Goal: Task Accomplishment & Management: Use online tool/utility

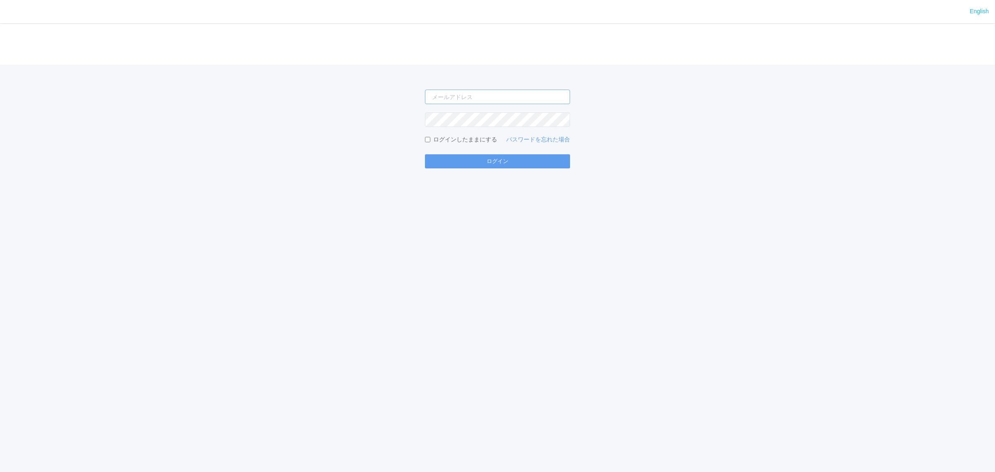
type input "[PERSON_NAME][EMAIL_ADDRESS][DOMAIN_NAME]"
click at [510, 153] on form "[PERSON_NAME][EMAIL_ADDRESS][DOMAIN_NAME] ログインしたままにする パスワードを忘れた場合 ログイン" at bounding box center [497, 129] width 145 height 79
click at [512, 160] on button "ログイン" at bounding box center [497, 161] width 145 height 14
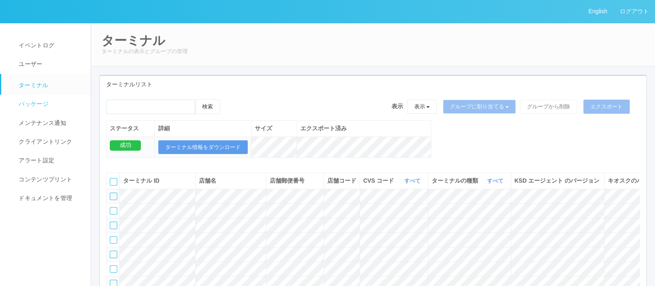
click at [48, 100] on link "パッケージ" at bounding box center [49, 104] width 97 height 19
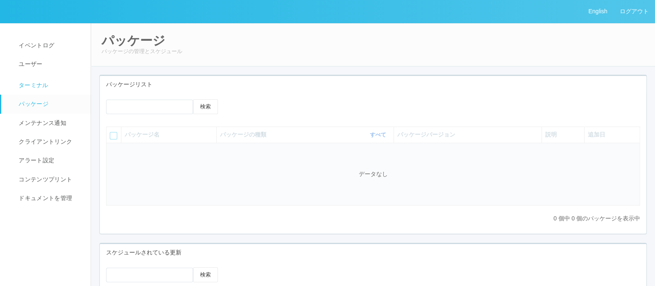
click at [51, 92] on link "ターミナル" at bounding box center [49, 84] width 97 height 21
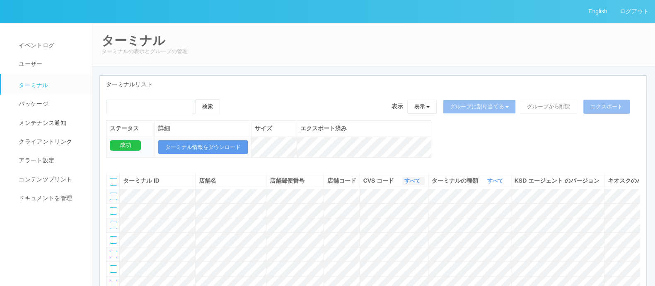
click at [421, 184] on link "すべて" at bounding box center [414, 180] width 18 height 6
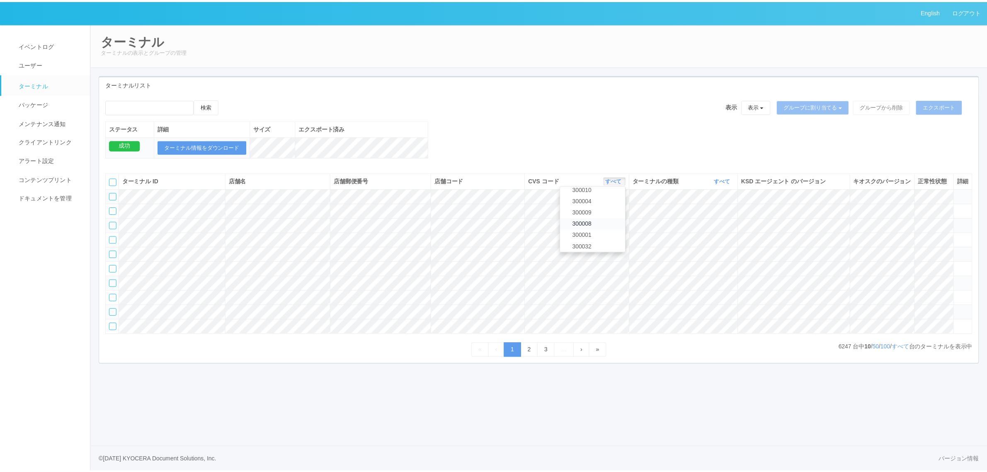
scroll to position [259, 0]
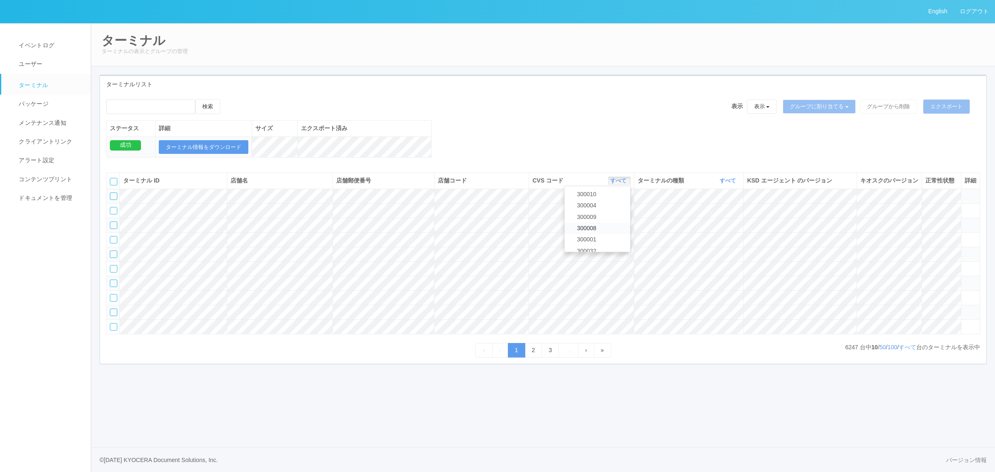
click at [603, 234] on link "300008" at bounding box center [597, 228] width 65 height 11
click at [904, 350] on link "すべて" at bounding box center [907, 347] width 17 height 7
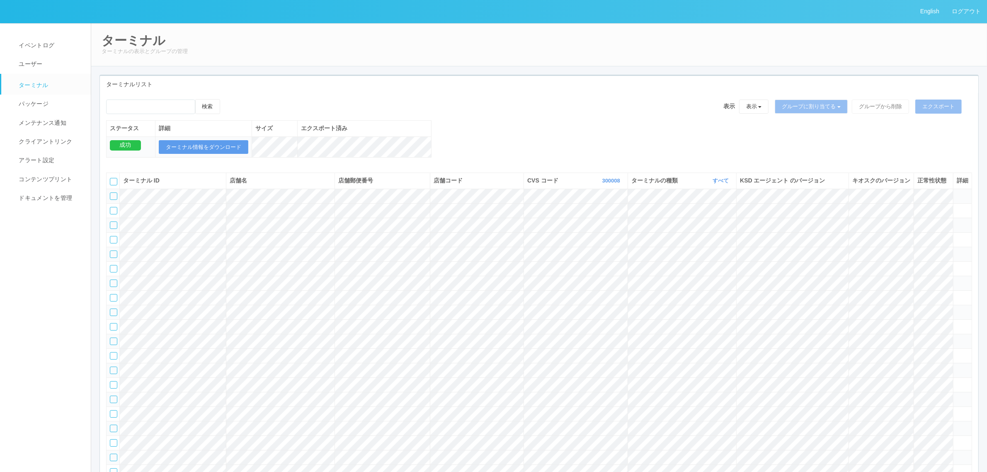
scroll to position [564, 0]
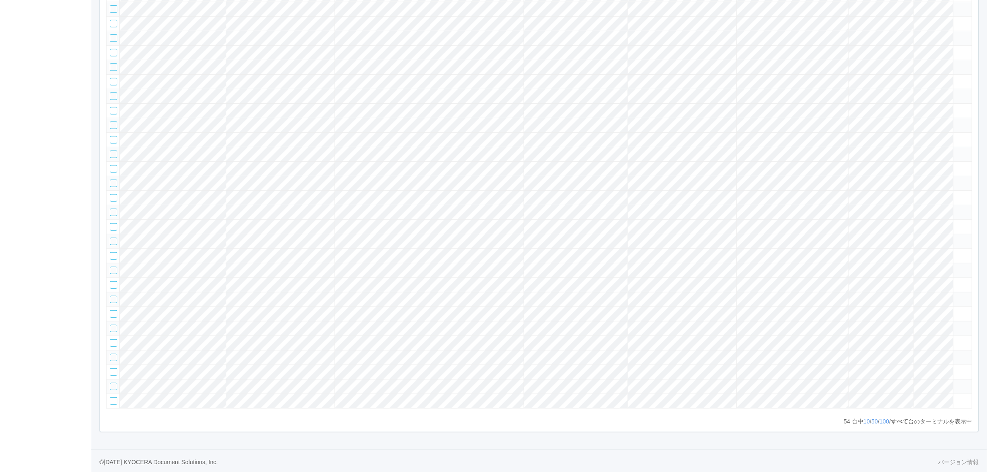
click at [837, 103] on tr at bounding box center [539, 96] width 865 height 15
click at [957, 92] on icon at bounding box center [957, 92] width 0 height 0
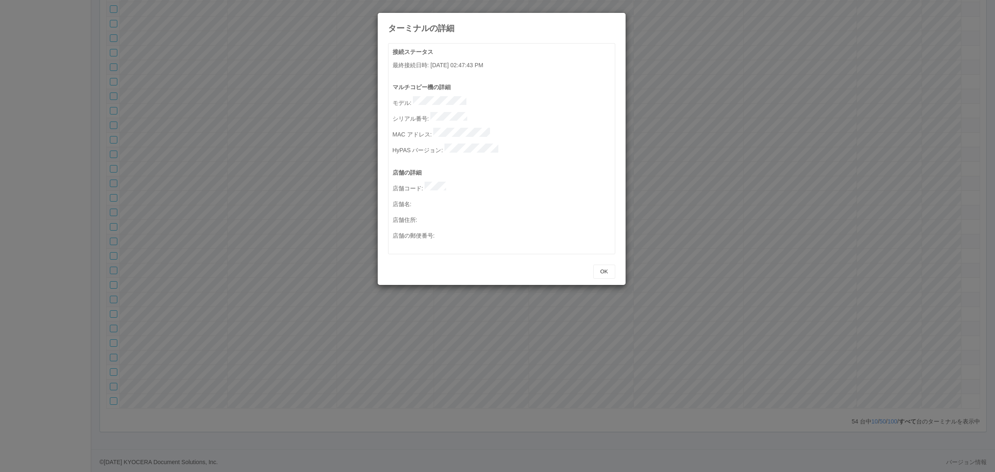
click at [615, 28] on div "ターミナルの詳細" at bounding box center [502, 23] width 248 height 20
click at [615, 19] on icon at bounding box center [615, 19] width 0 height 0
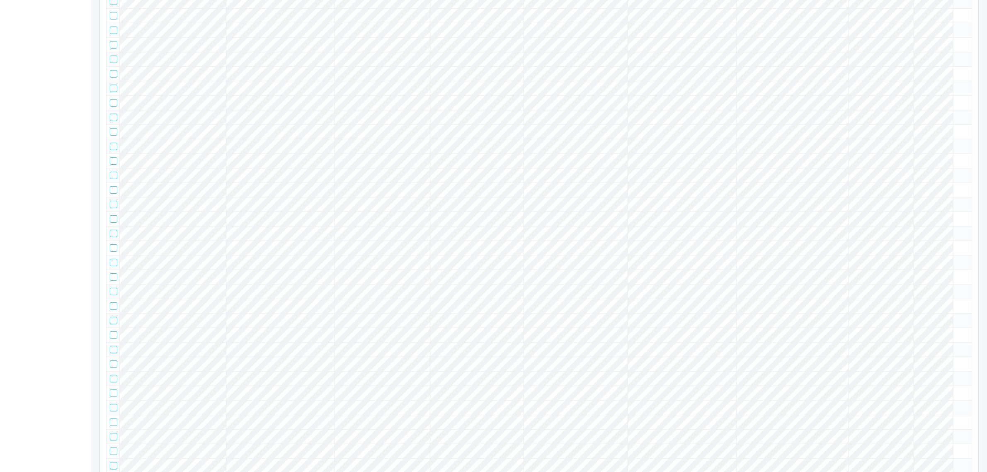
scroll to position [622, 0]
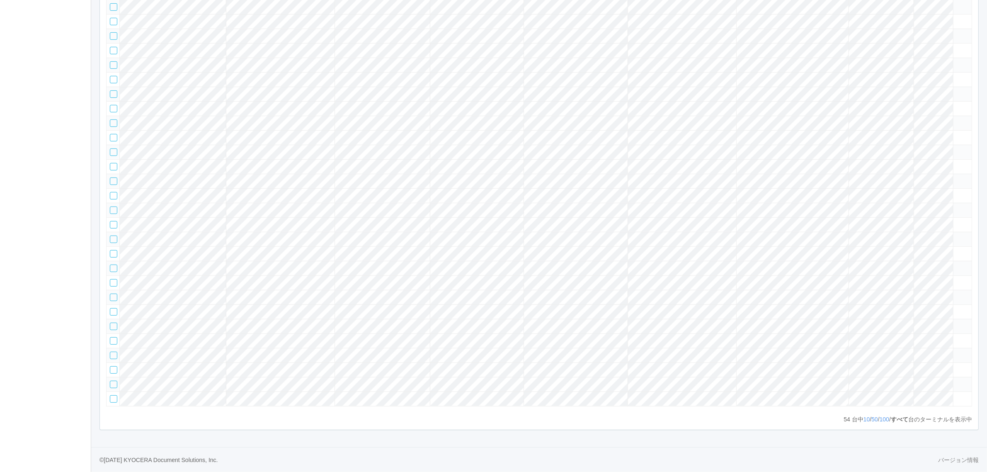
click at [832, 101] on tr at bounding box center [539, 94] width 865 height 15
click at [957, 90] on icon at bounding box center [957, 90] width 0 height 0
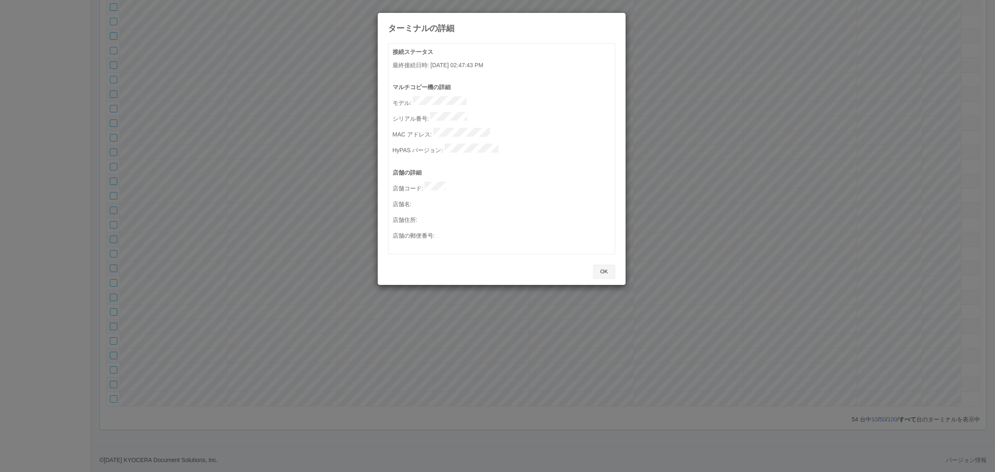
click at [612, 264] on button "OK" at bounding box center [604, 271] width 22 height 14
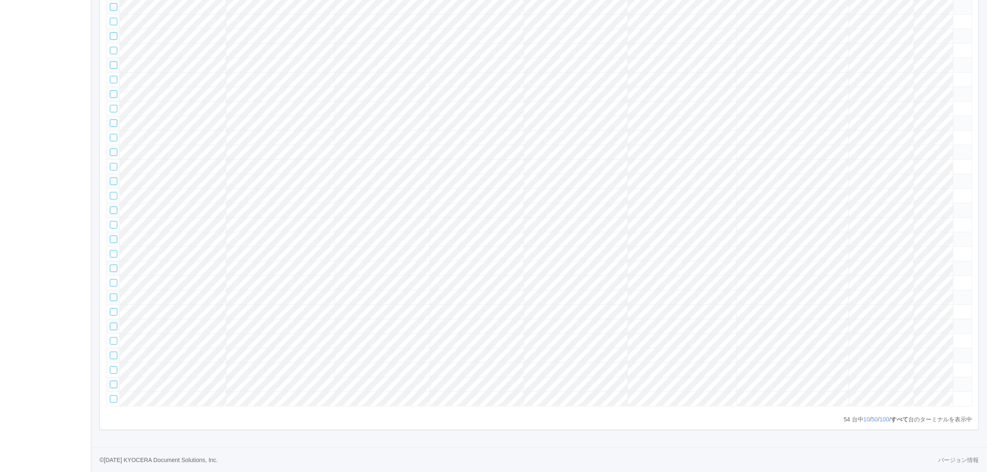
scroll to position [0, 0]
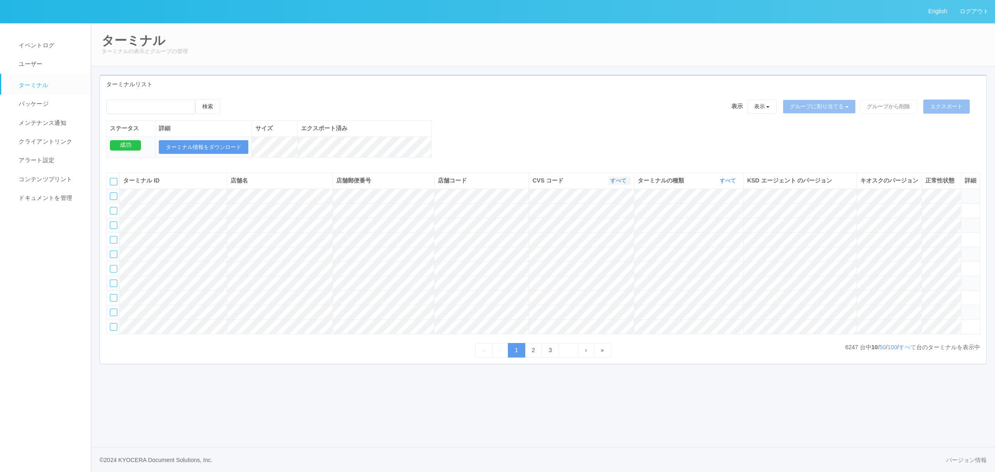
click at [613, 184] on link "すべて" at bounding box center [619, 180] width 18 height 6
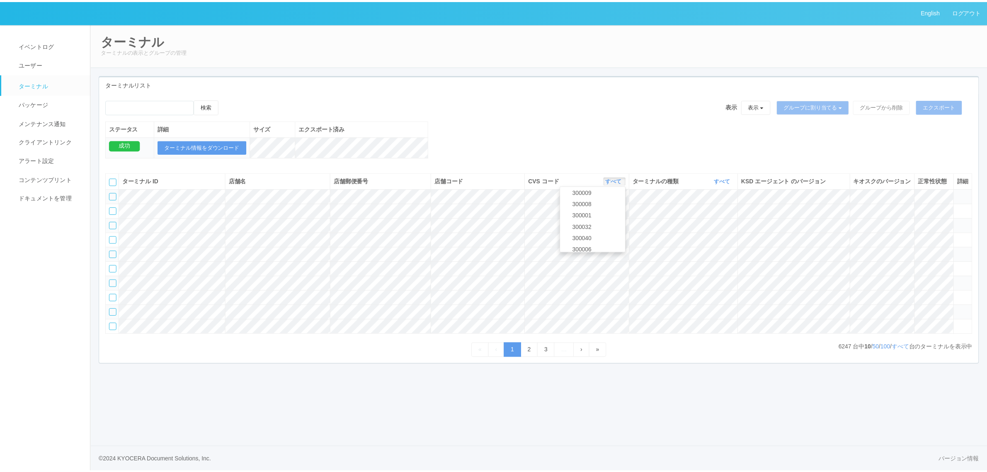
scroll to position [279, 0]
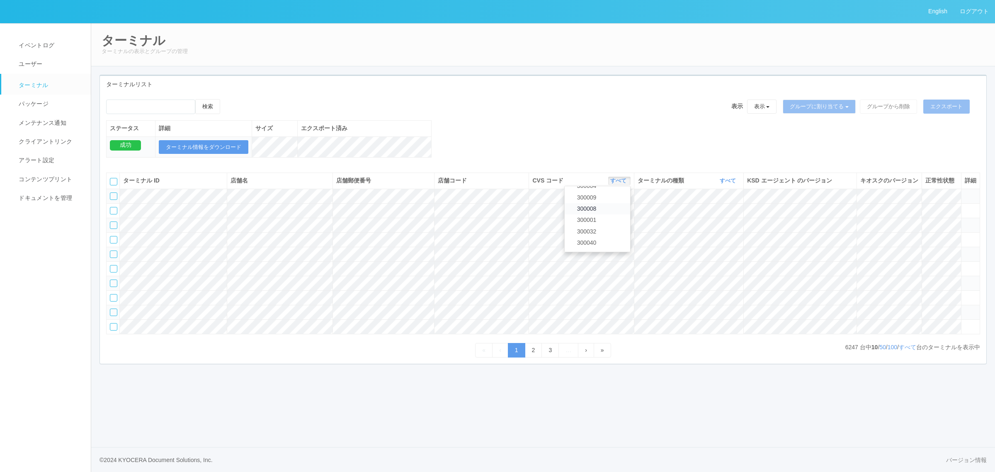
click at [612, 214] on link "300008" at bounding box center [597, 208] width 65 height 11
click at [909, 350] on link "すべて" at bounding box center [907, 347] width 17 height 7
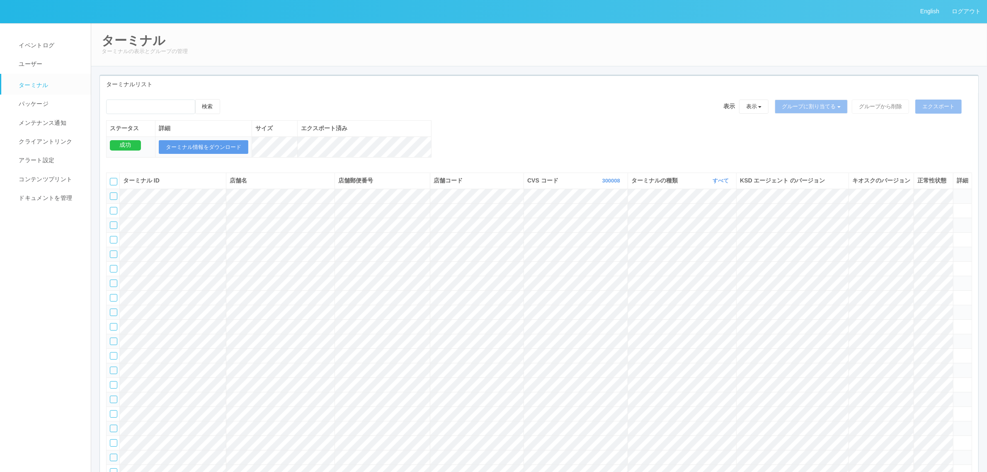
scroll to position [564, 0]
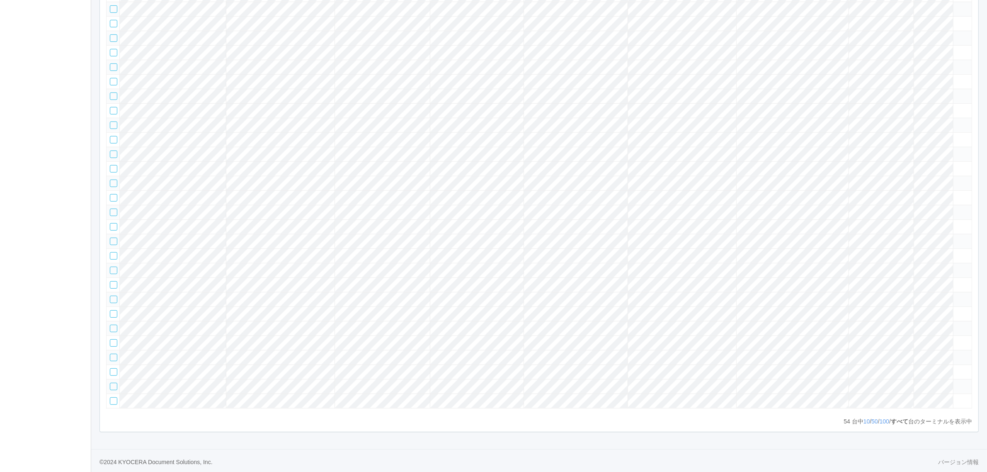
click at [894, 103] on tr at bounding box center [539, 96] width 865 height 15
click at [957, 92] on icon at bounding box center [957, 92] width 0 height 0
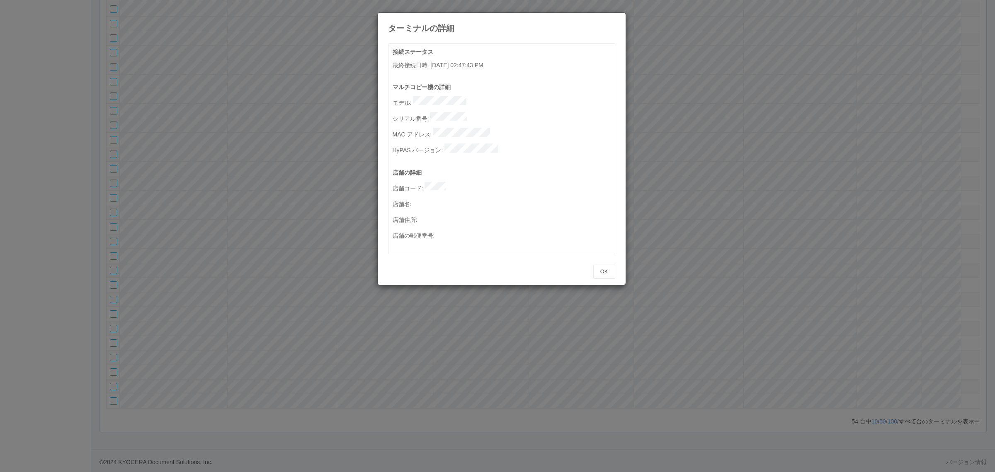
click at [587, 264] on div "OK" at bounding box center [501, 271] width 227 height 14
click at [599, 264] on button "OK" at bounding box center [604, 271] width 22 height 14
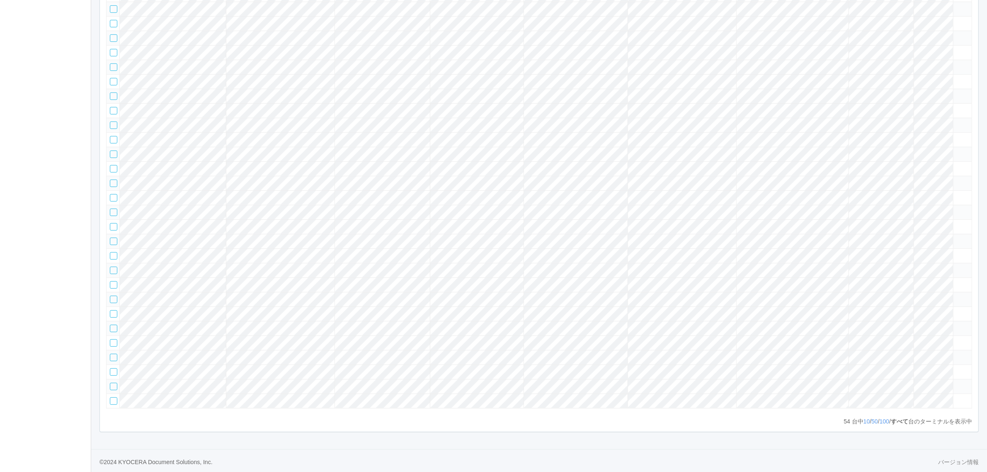
click at [936, 250] on tbody at bounding box center [539, 15] width 865 height 783
click at [960, 103] on tr at bounding box center [539, 96] width 865 height 15
click at [957, 92] on icon at bounding box center [957, 92] width 0 height 0
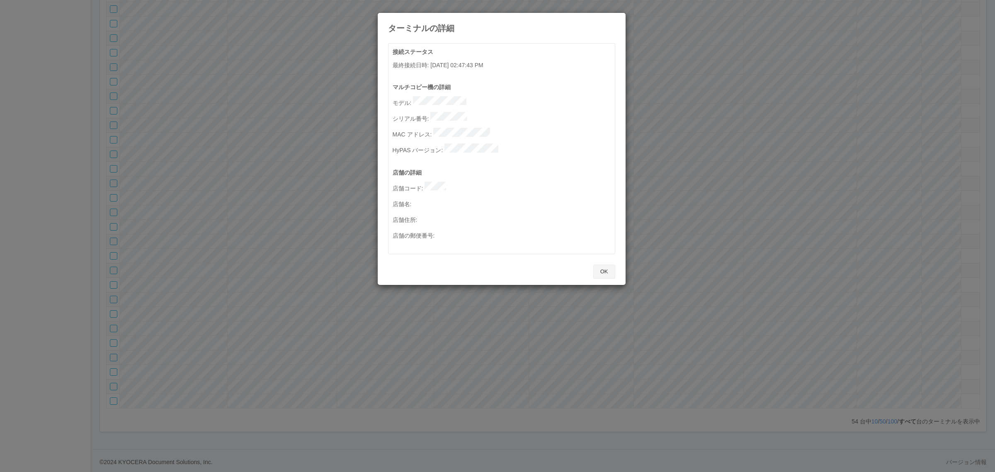
click at [610, 264] on button "OK" at bounding box center [604, 271] width 22 height 14
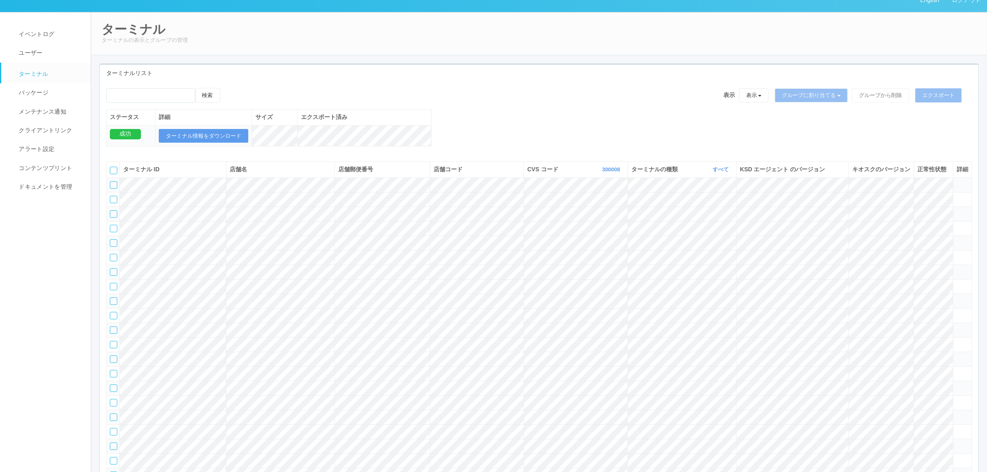
scroll to position [0, 0]
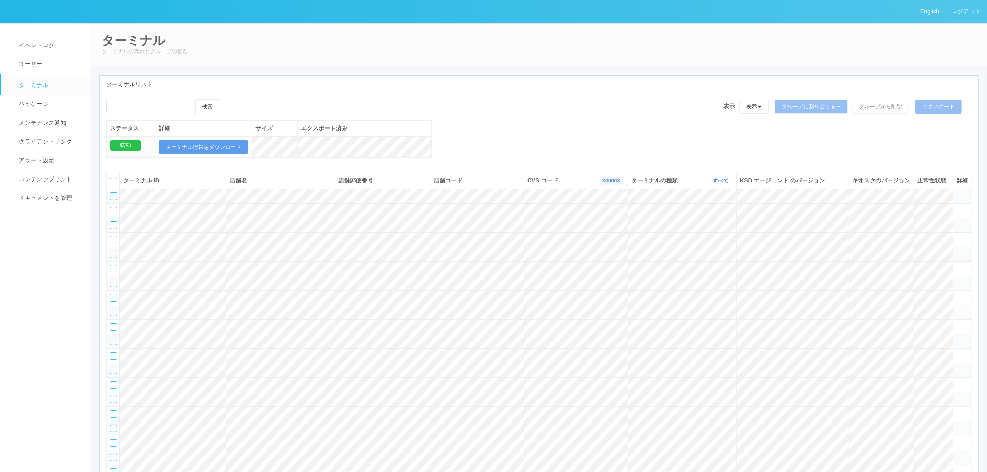
click at [611, 184] on link "300008" at bounding box center [612, 180] width 20 height 6
click at [606, 250] on link "961762" at bounding box center [590, 243] width 65 height 11
click at [719, 184] on link "すべて" at bounding box center [722, 180] width 18 height 6
click at [717, 221] on link "キオスク" at bounding box center [699, 215] width 65 height 11
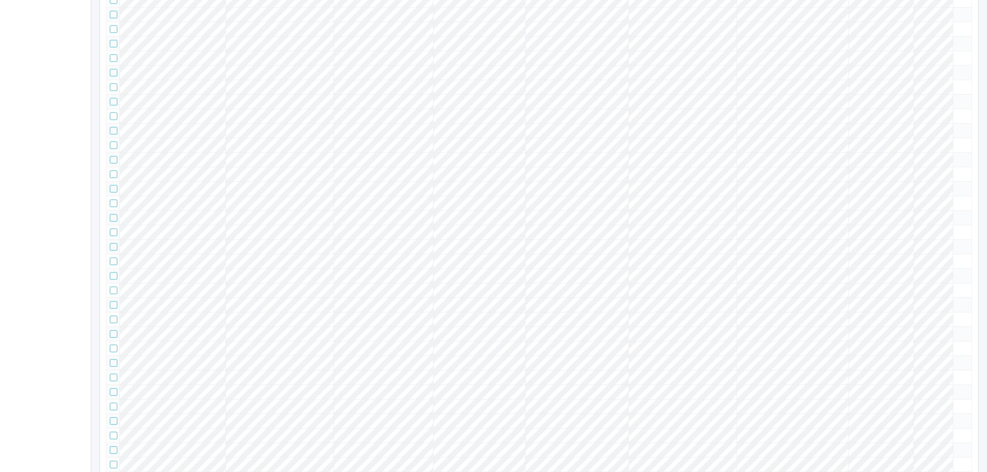
scroll to position [3510, 0]
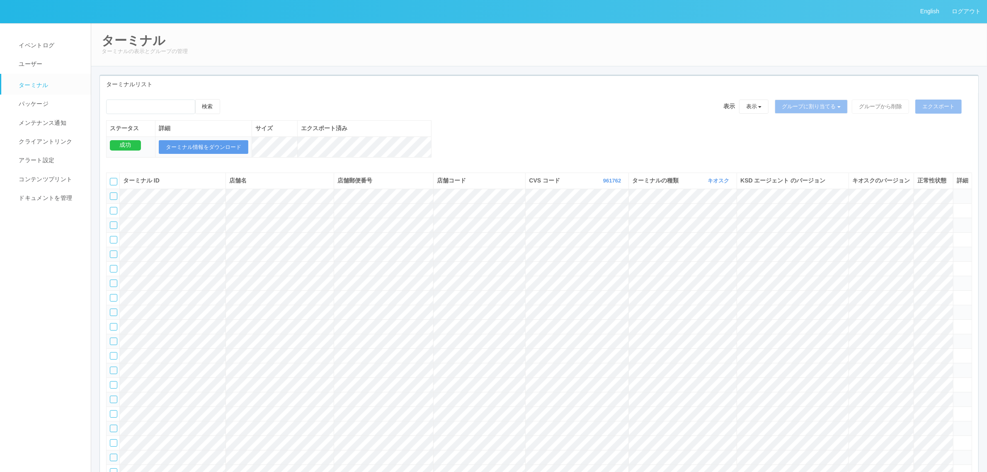
scroll to position [10338, 0]
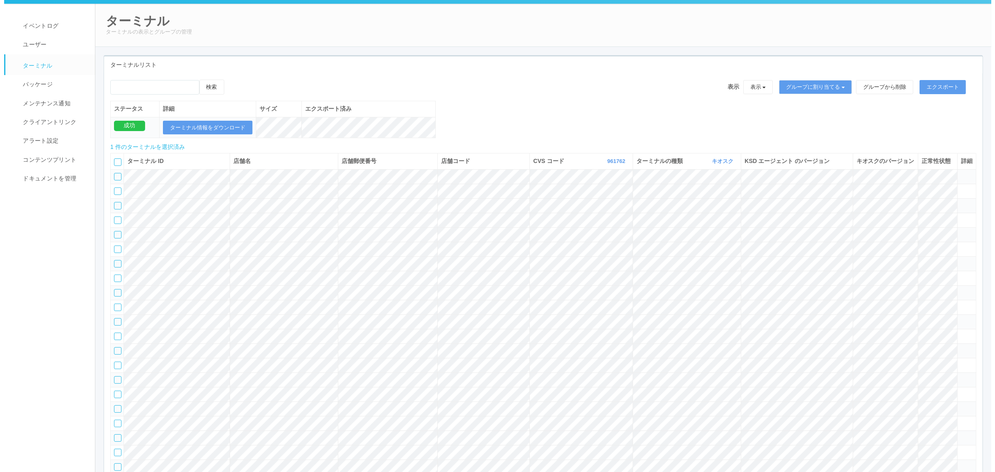
scroll to position [0, 0]
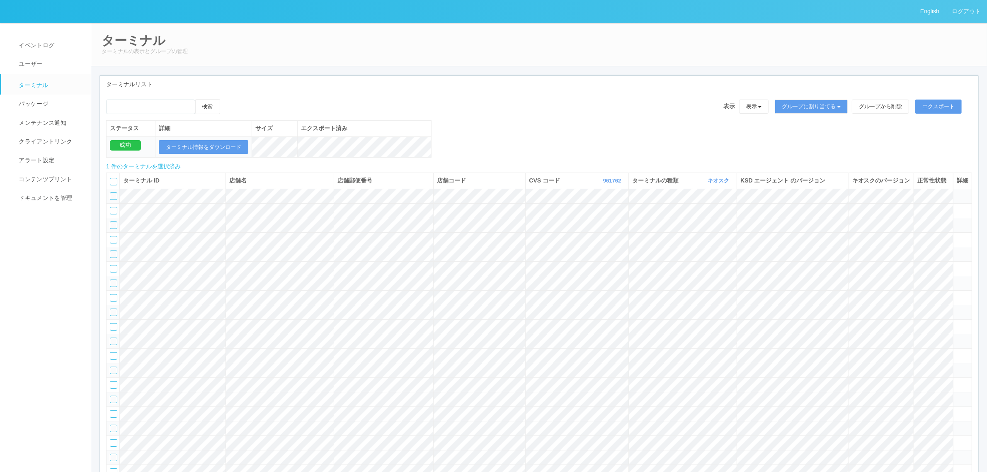
click at [228, 99] on icon at bounding box center [228, 99] width 0 height 0
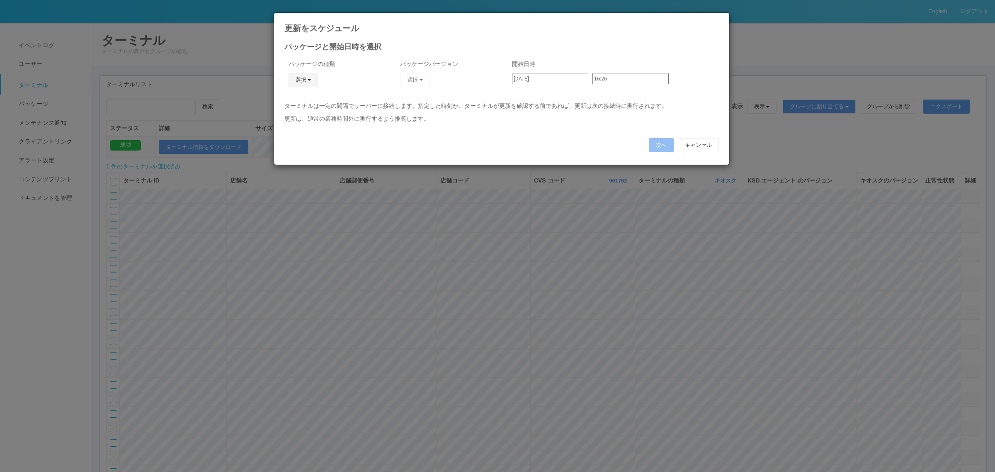
click at [306, 78] on button "選択" at bounding box center [303, 80] width 30 height 14
click at [283, 119] on link "キオスク" at bounding box center [290, 115] width 65 height 13
click at [419, 80] on button "選択" at bounding box center [415, 80] width 30 height 14
click at [407, 99] on link "2.1.5218" at bounding box center [395, 103] width 82 height 13
click at [550, 77] on input "2025/08/22" at bounding box center [550, 78] width 76 height 11
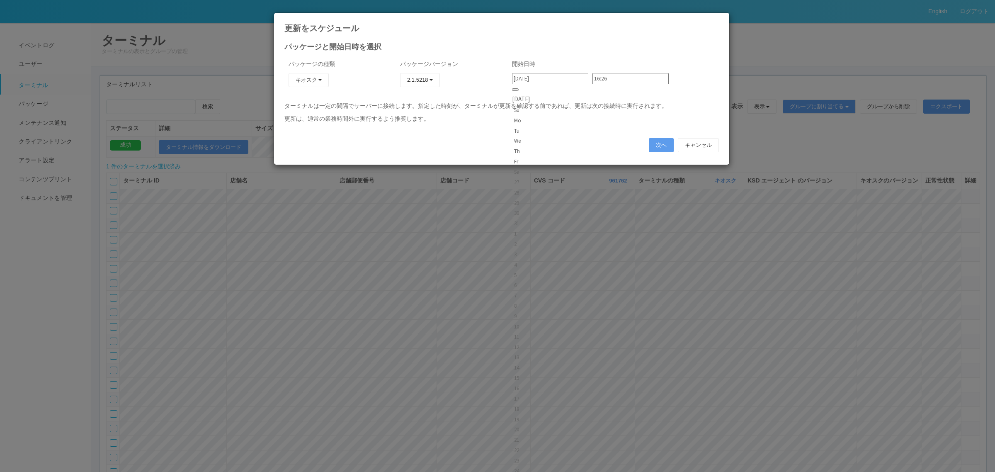
click at [519, 467] on div "24" at bounding box center [521, 471] width 14 height 8
type input "2025/08/24"
click at [610, 81] on input "16:26" at bounding box center [630, 78] width 76 height 11
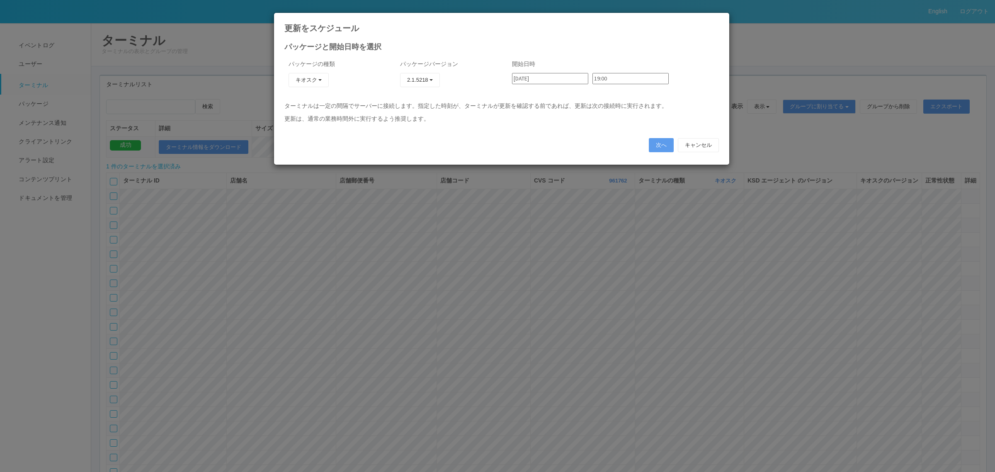
click at [606, 80] on input "19:00" at bounding box center [630, 78] width 76 height 11
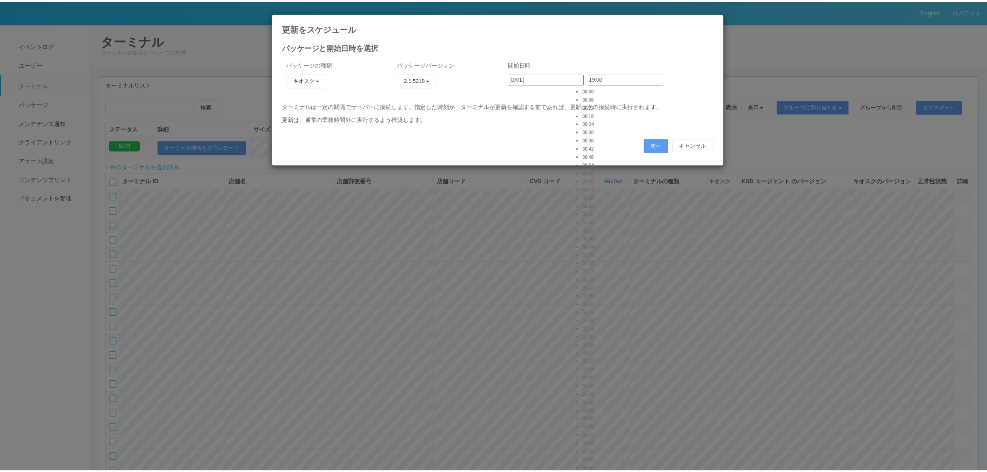
scroll to position [2363, 0]
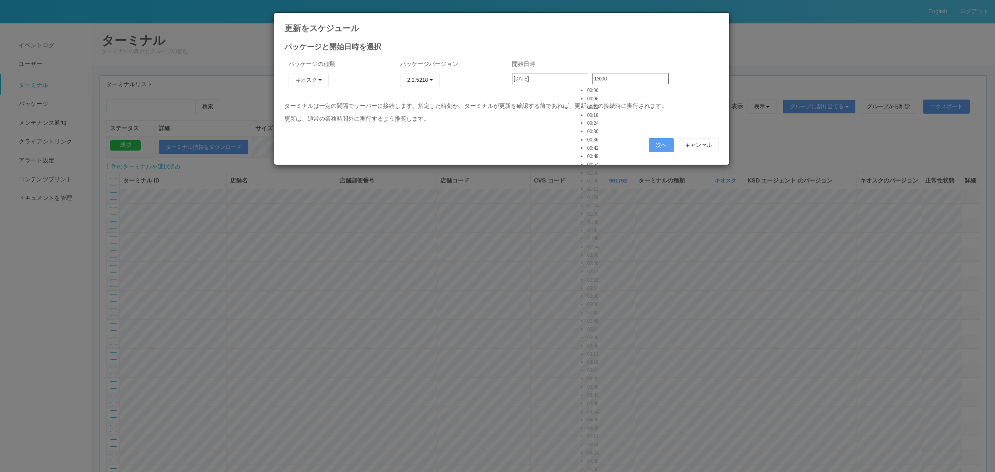
type input "19:30"
click at [660, 143] on button "次へ" at bounding box center [661, 145] width 25 height 14
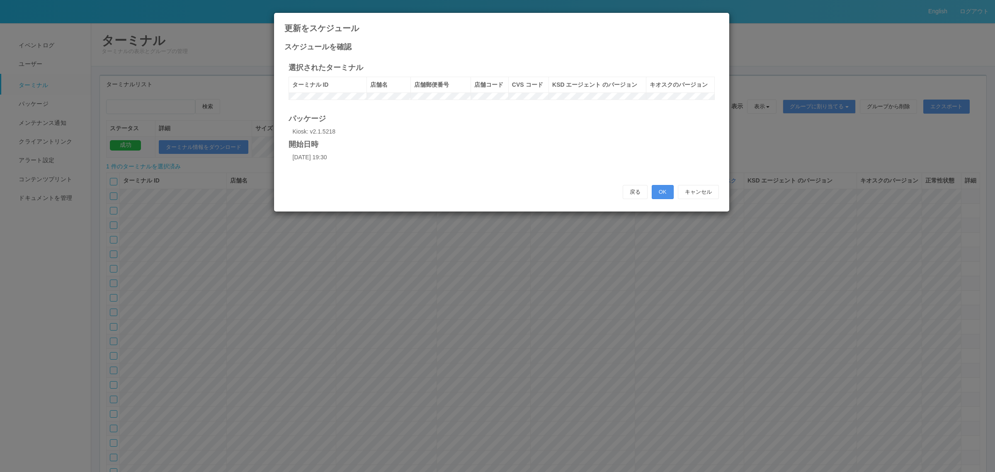
click at [664, 198] on button "OK" at bounding box center [663, 192] width 22 height 14
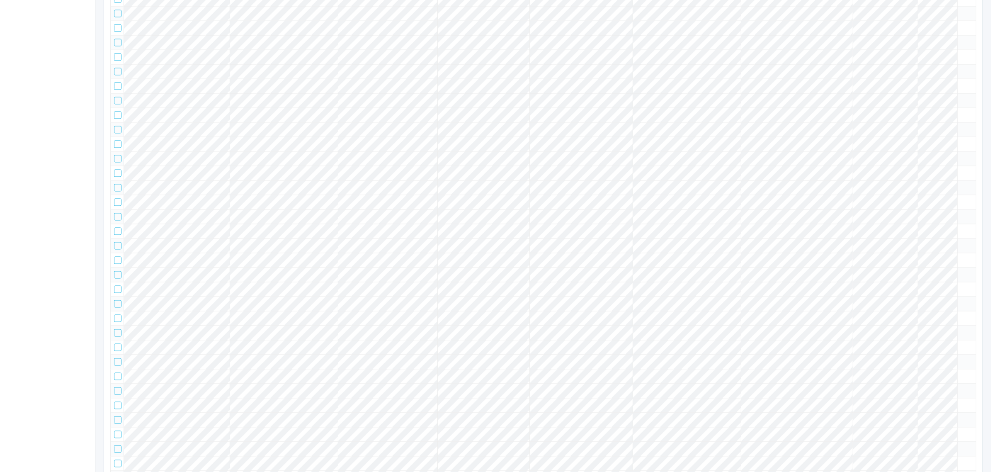
scroll to position [16031, 0]
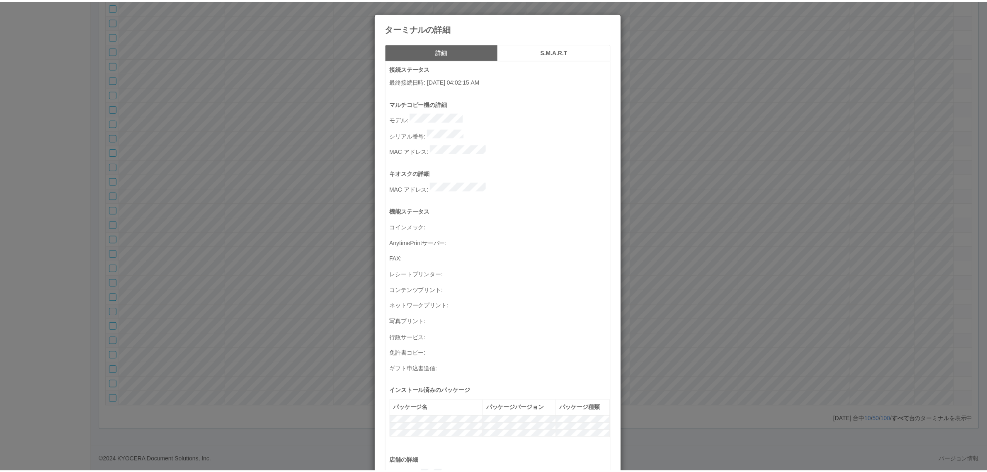
scroll to position [271, 0]
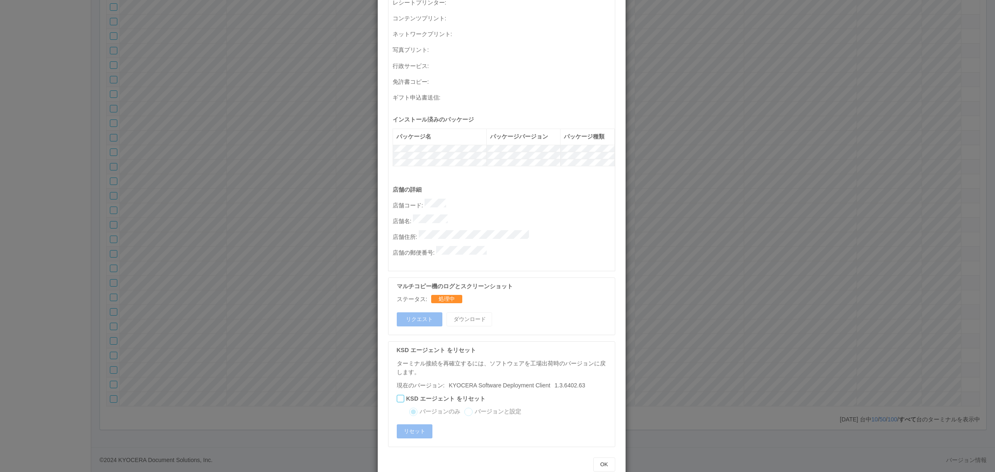
click at [705, 351] on div "ターミナルの詳細 詳細 S.M.A.R.T 接続ステータス 最終接続日時 : 08/22/2025 04:02:15 AM マルチコピー機の詳細 モデル : …" at bounding box center [497, 236] width 995 height 472
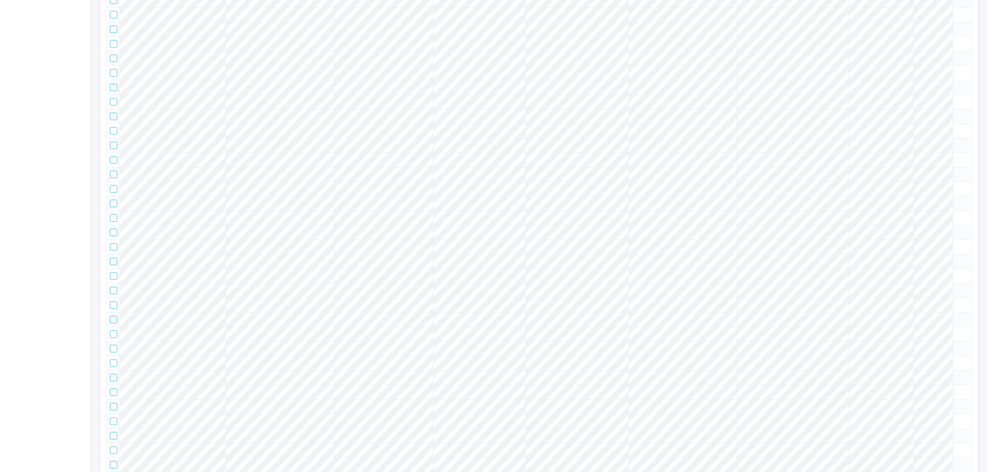
scroll to position [9192, 0]
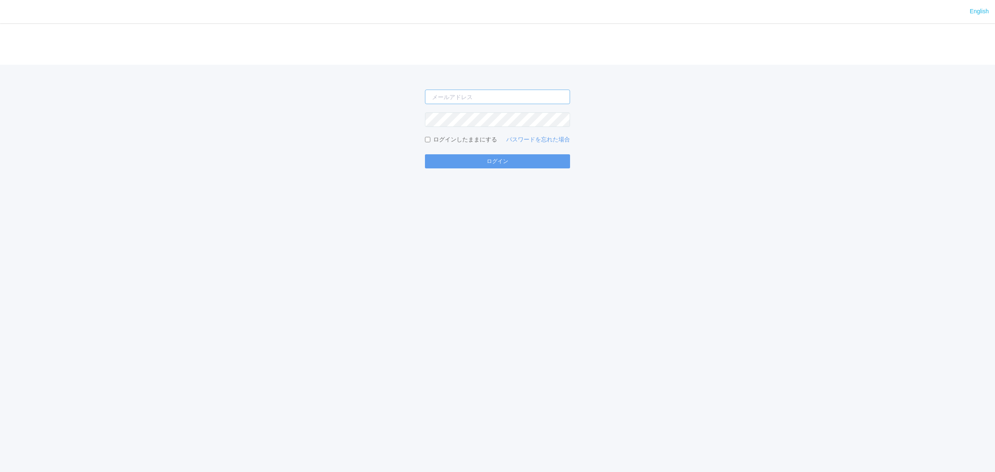
type input "[PERSON_NAME][EMAIL_ADDRESS][DOMAIN_NAME]"
click at [550, 169] on div "English ログイン atsushi.yoshida.z@dj.kyocera.com ログインしたままにする パスワードを忘れた場合 ログイン" at bounding box center [497, 236] width 995 height 472
click at [550, 166] on button "ログイン" at bounding box center [497, 161] width 145 height 14
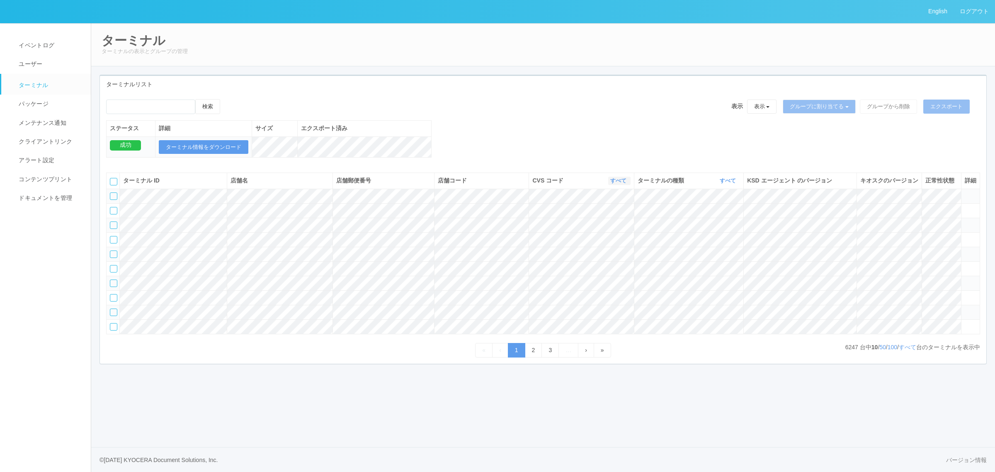
click at [621, 184] on link "すべて" at bounding box center [619, 180] width 18 height 6
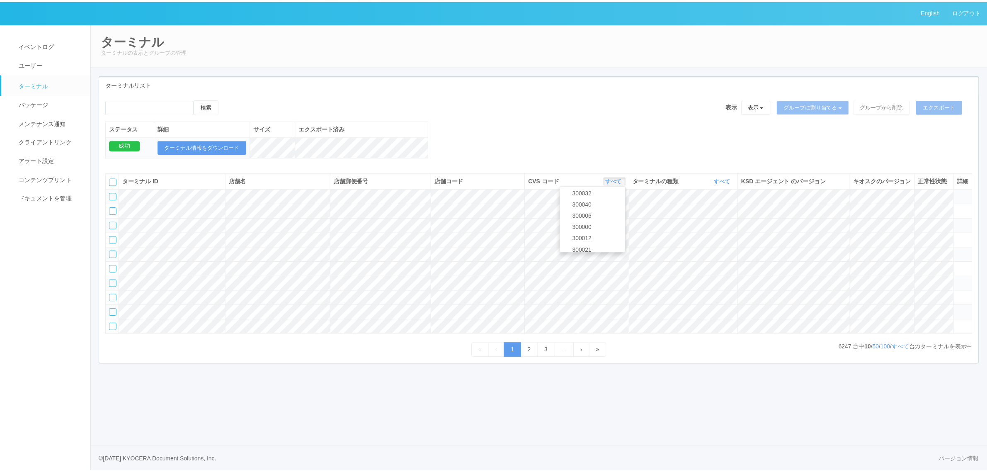
scroll to position [357, 0]
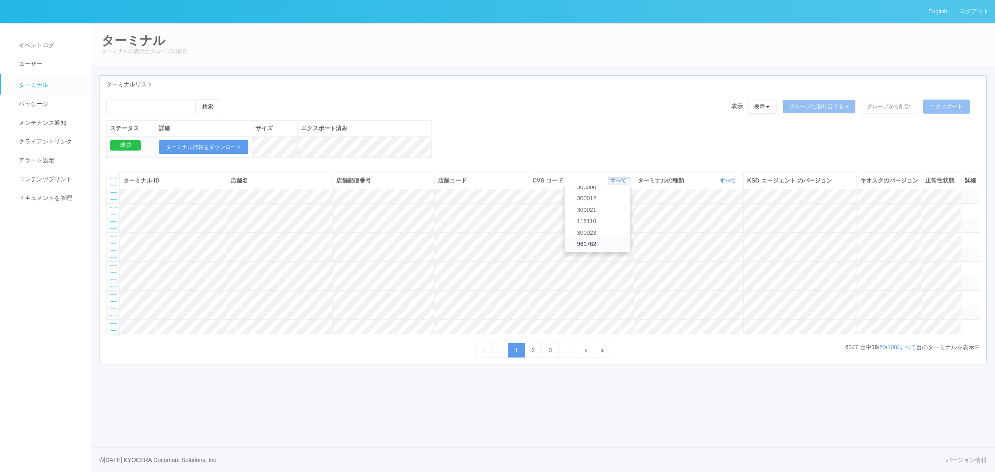
click at [610, 250] on link "961762" at bounding box center [597, 243] width 65 height 11
click at [47, 42] on span "イベントログ" at bounding box center [36, 45] width 38 height 7
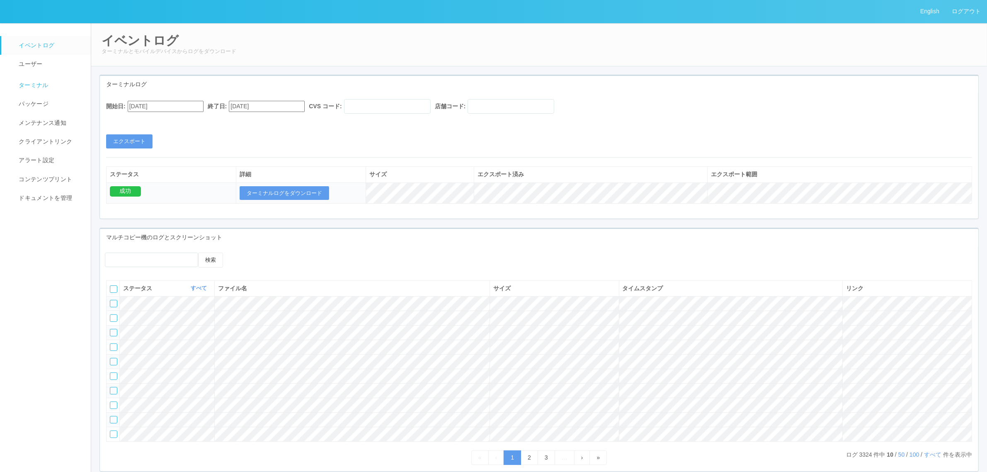
click at [53, 87] on link "ターミナル" at bounding box center [49, 84] width 97 height 21
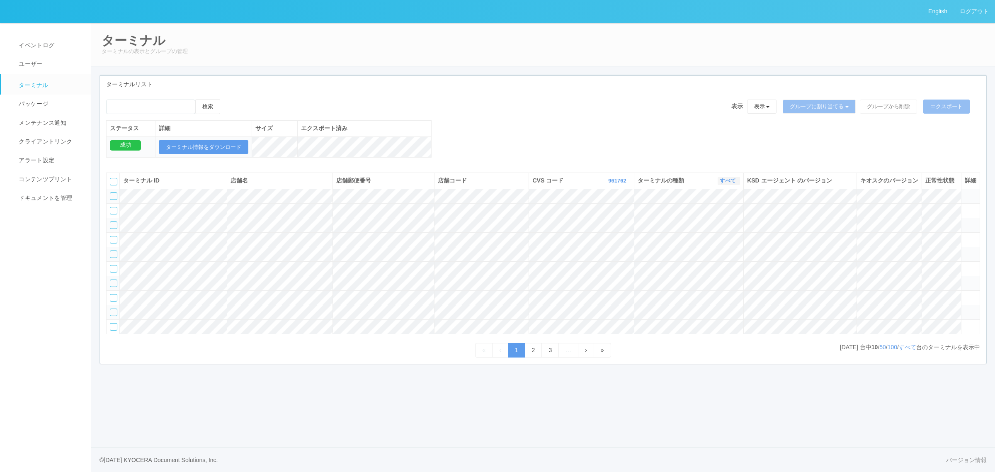
click at [726, 184] on link "すべて" at bounding box center [729, 180] width 18 height 6
click at [728, 221] on link "キオスク" at bounding box center [706, 215] width 65 height 11
click at [899, 350] on link "すべて" at bounding box center [907, 347] width 17 height 7
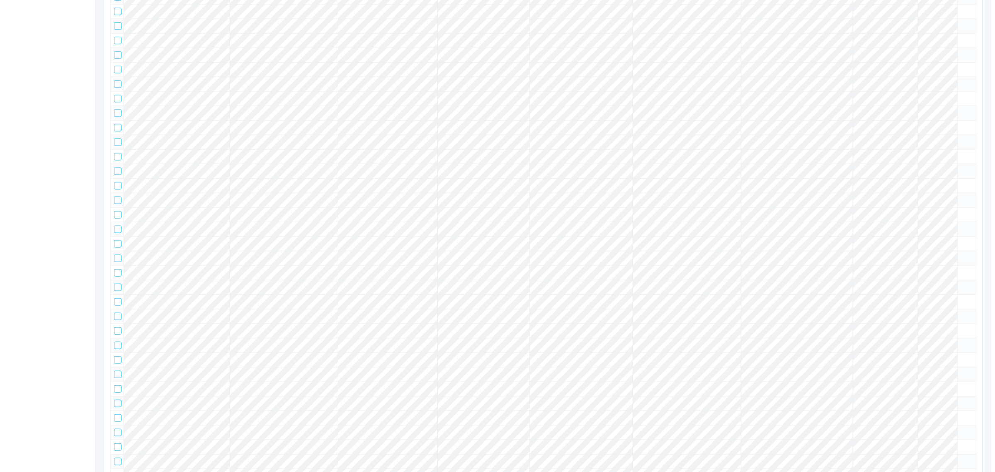
scroll to position [16031, 0]
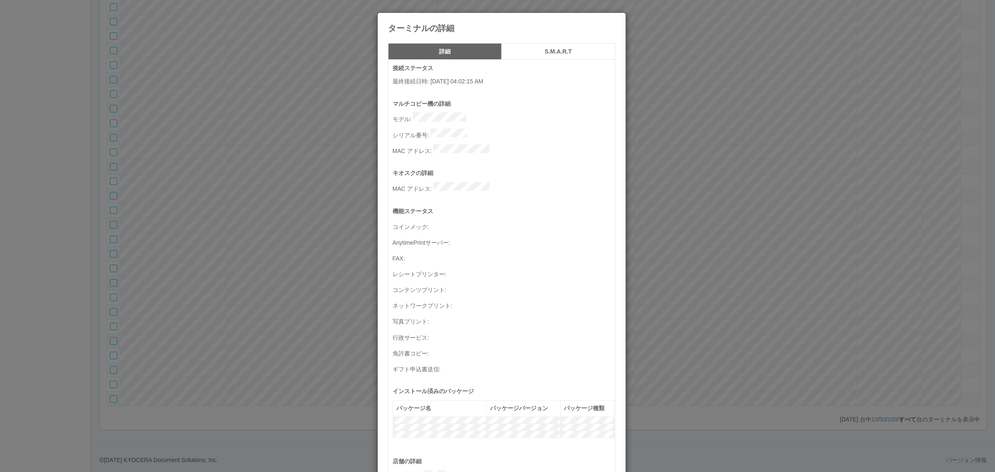
scroll to position [271, 0]
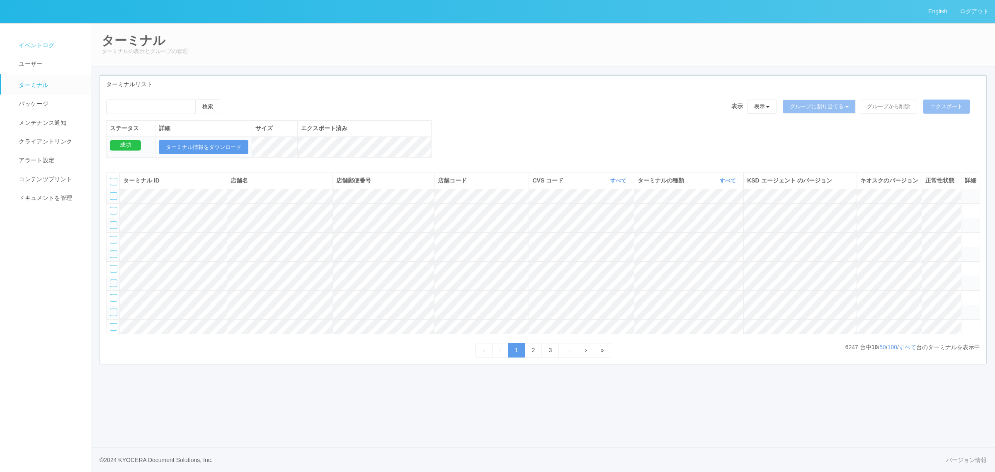
click at [44, 50] on link "イベントログ" at bounding box center [49, 45] width 97 height 19
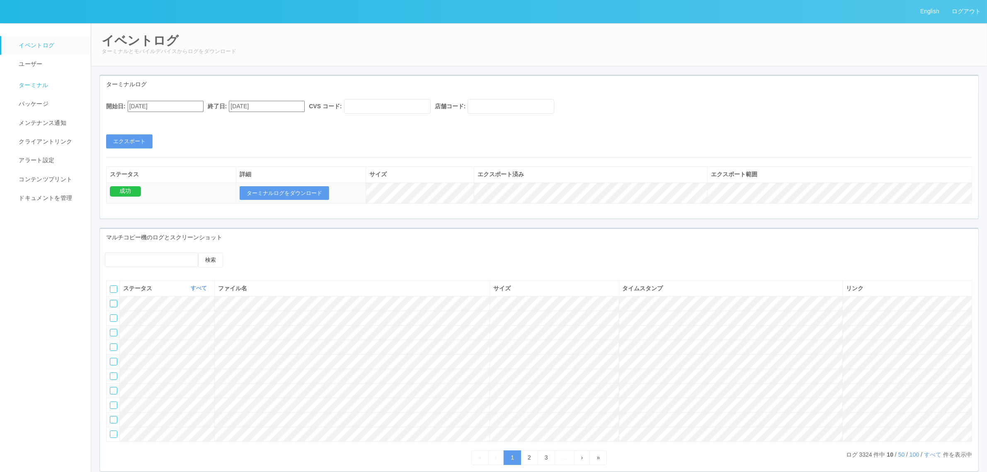
click at [44, 86] on span "ターミナル" at bounding box center [33, 85] width 32 height 7
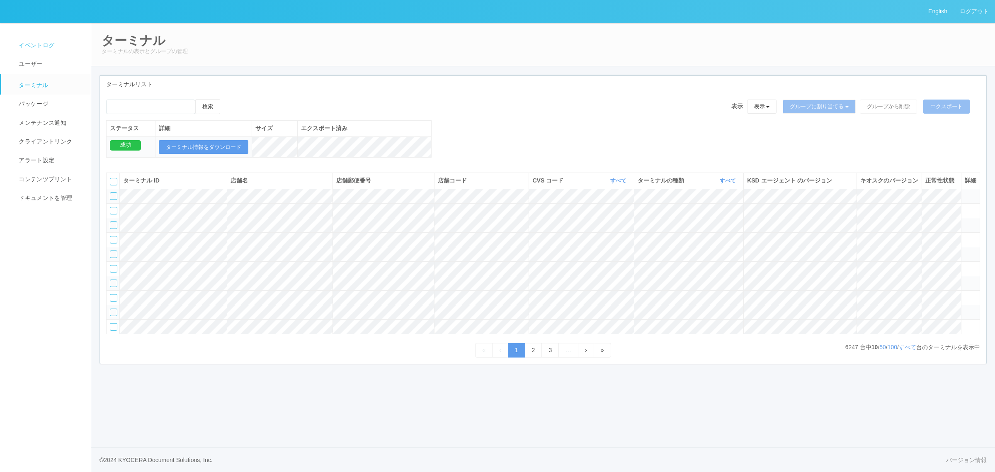
click at [73, 36] on link "イベントログ" at bounding box center [49, 45] width 97 height 19
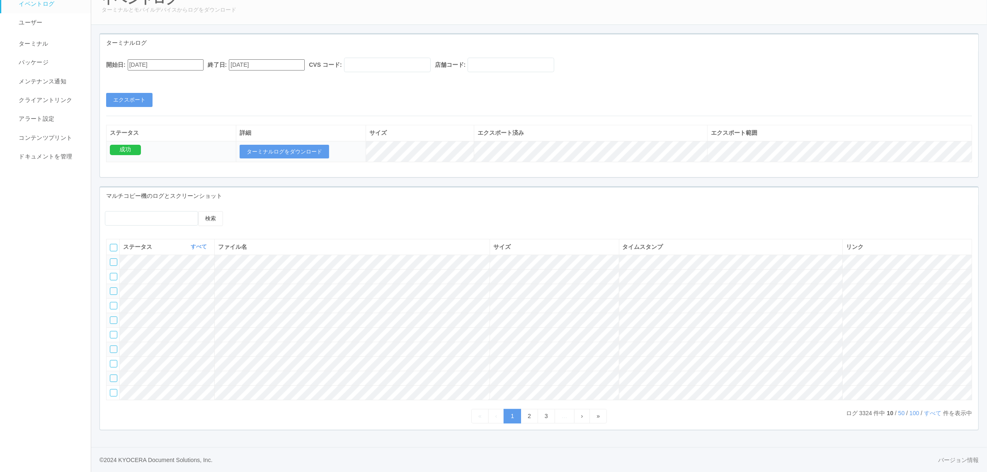
scroll to position [73, 0]
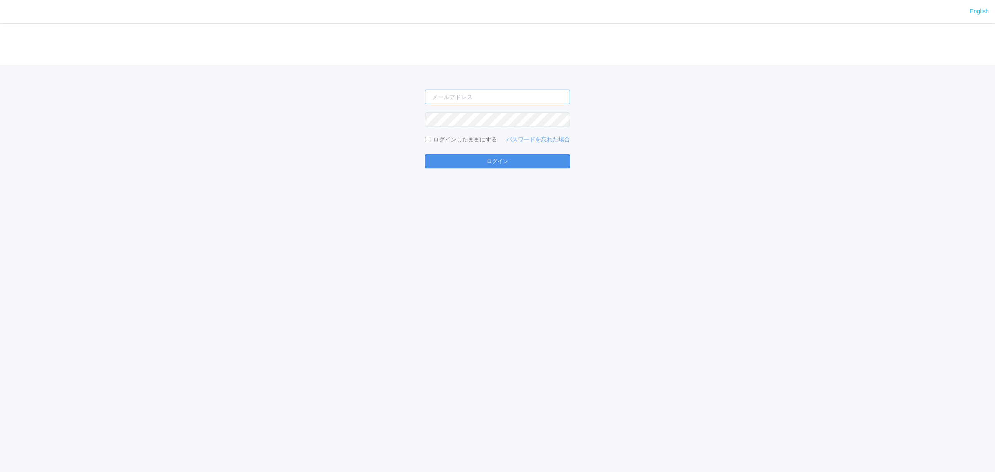
type input "[PERSON_NAME][EMAIL_ADDRESS][DOMAIN_NAME]"
click at [531, 164] on button "ログイン" at bounding box center [497, 161] width 145 height 14
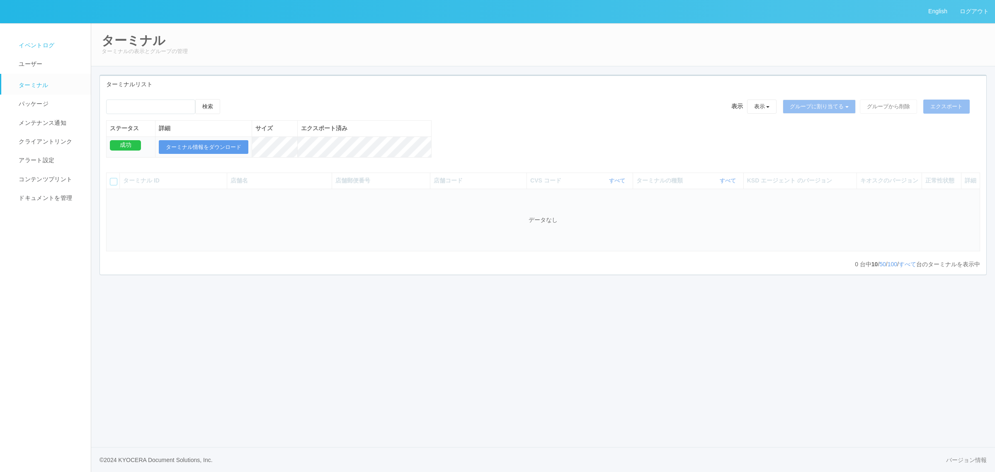
click at [50, 40] on link "イベントログ" at bounding box center [49, 45] width 97 height 19
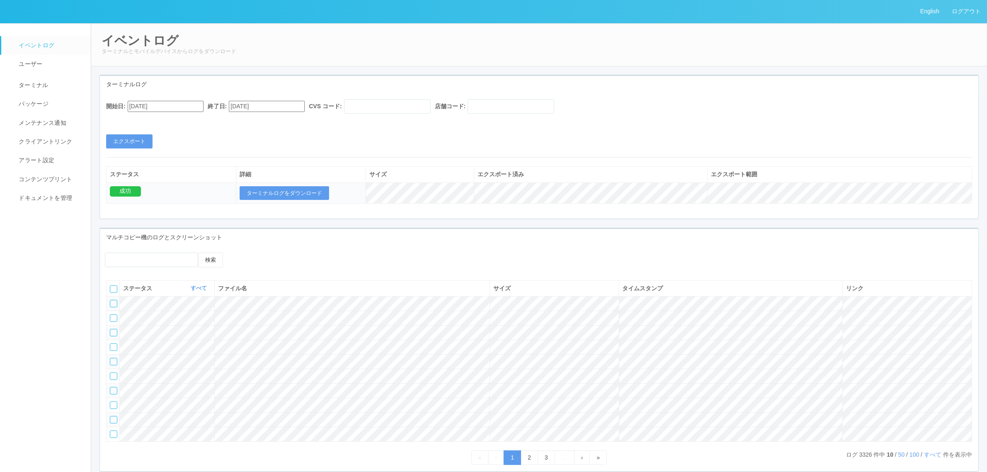
click at [184, 108] on input "[DATE]" at bounding box center [166, 106] width 76 height 11
click at [145, 453] on div "23" at bounding box center [137, 457] width 15 height 8
click at [141, 106] on input "07/23/2025" at bounding box center [166, 106] width 76 height 11
click at [136, 98] on div "開始日: 07/23/2025 July 2025 Su Mo Tu We Th Fr Sa 29 30 1 2 3 4 5 6 7 8 9 10 11 12…" at bounding box center [539, 156] width 878 height 126
click at [138, 102] on input "07/23/2025" at bounding box center [166, 106] width 76 height 11
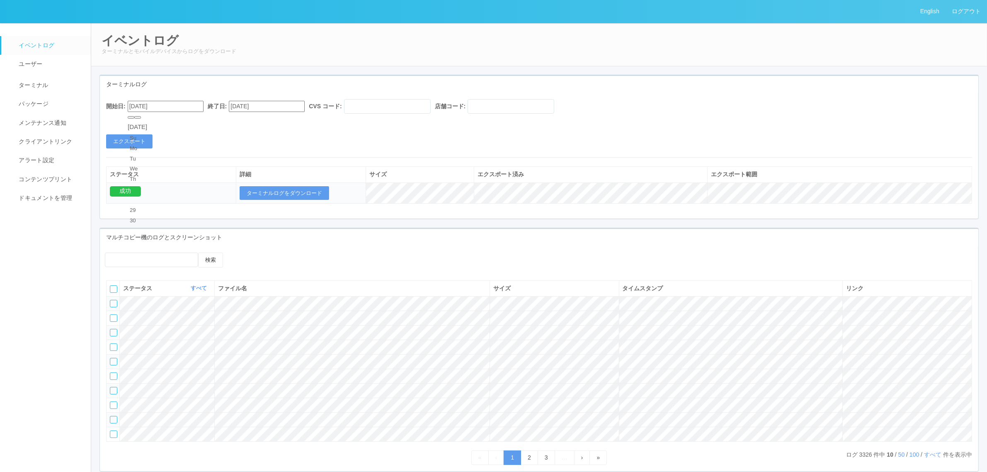
click at [141, 119] on button "button" at bounding box center [137, 117] width 7 height 2
drag, startPoint x: 191, startPoint y: 179, endPoint x: 235, endPoint y: 143, distance: 55.9
click at [145, 471] on div "22" at bounding box center [137, 478] width 15 height 8
type input "[DATE]"
click at [277, 114] on div "開始日: 08/22/2025 終了日: 08/22/2025 CVS コード: 店舗コード:" at bounding box center [539, 108] width 866 height 19
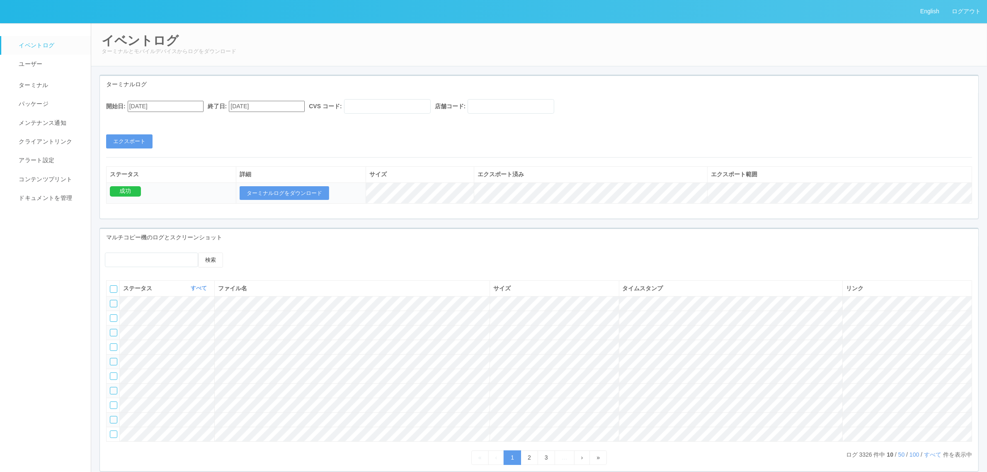
drag, startPoint x: 274, startPoint y: 100, endPoint x: 288, endPoint y: 104, distance: 14.2
click at [276, 99] on div "開始日: 08/22/2025 終了日: 08/22/2025 CVS コード: 店舗コード:" at bounding box center [539, 108] width 866 height 19
click at [141, 140] on button "エクスポート" at bounding box center [129, 141] width 46 height 14
click at [324, 193] on button "ターミナルログをダウンロード" at bounding box center [285, 193] width 90 height 14
click at [39, 82] on span "ターミナル" at bounding box center [33, 85] width 32 height 7
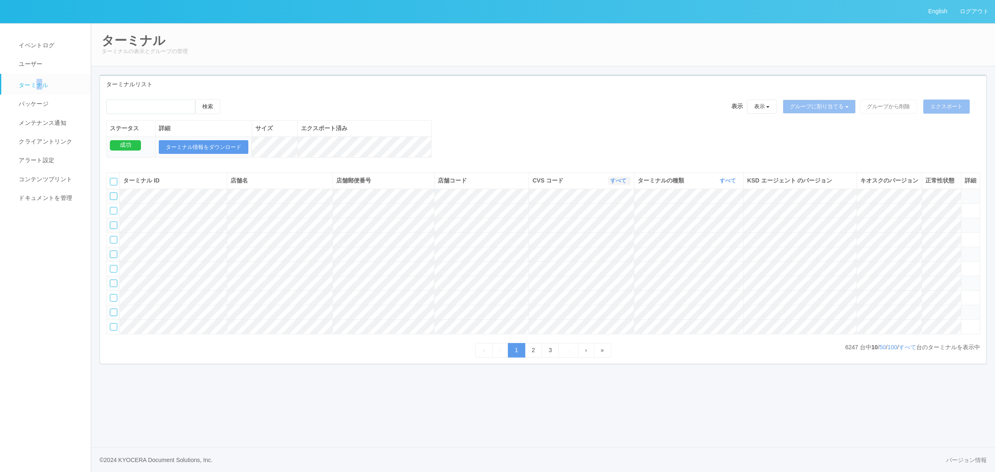
click at [614, 184] on link "すべて" at bounding box center [619, 180] width 18 height 6
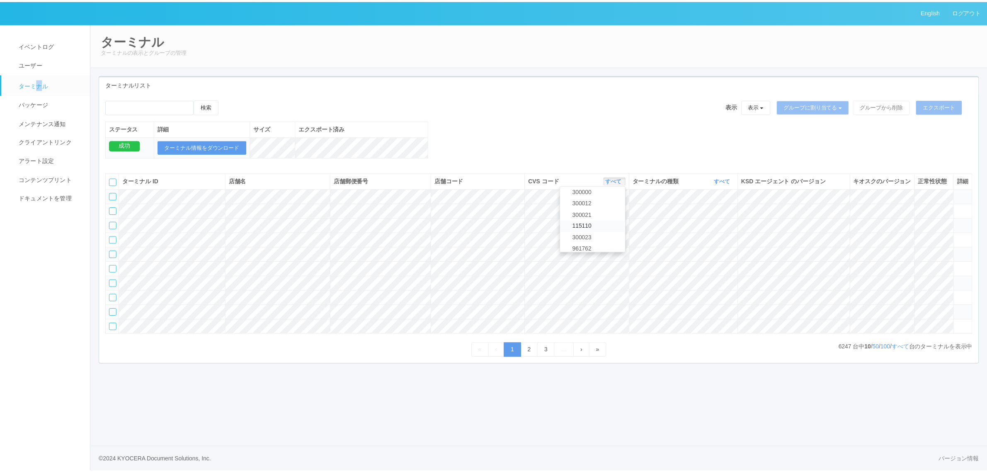
scroll to position [357, 0]
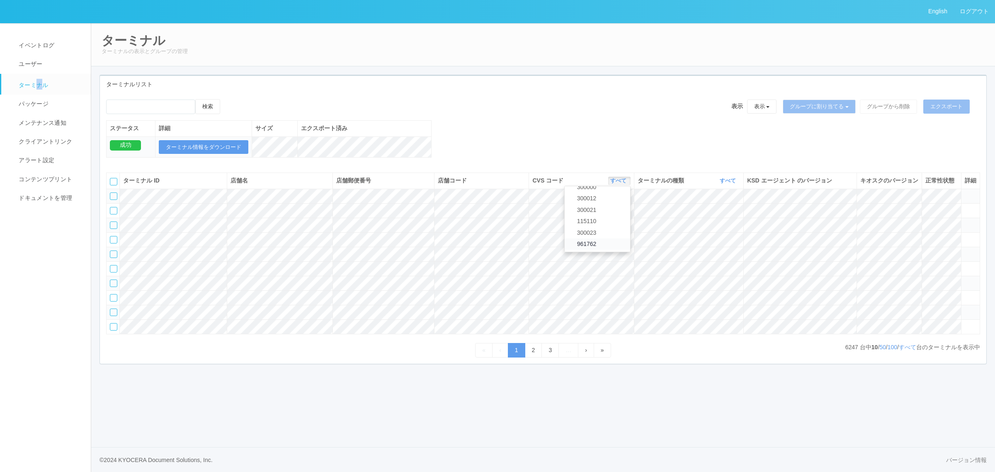
click at [604, 250] on link "961762" at bounding box center [597, 243] width 65 height 11
click at [724, 184] on th "ターミナルの種類 すべて 表示 すべて キオスク マルチコピー機" at bounding box center [688, 181] width 109 height 16
click at [727, 184] on link "すべて" at bounding box center [729, 180] width 18 height 6
click at [722, 221] on link "キオスク" at bounding box center [706, 215] width 65 height 11
click at [907, 350] on link "すべて" at bounding box center [907, 347] width 17 height 7
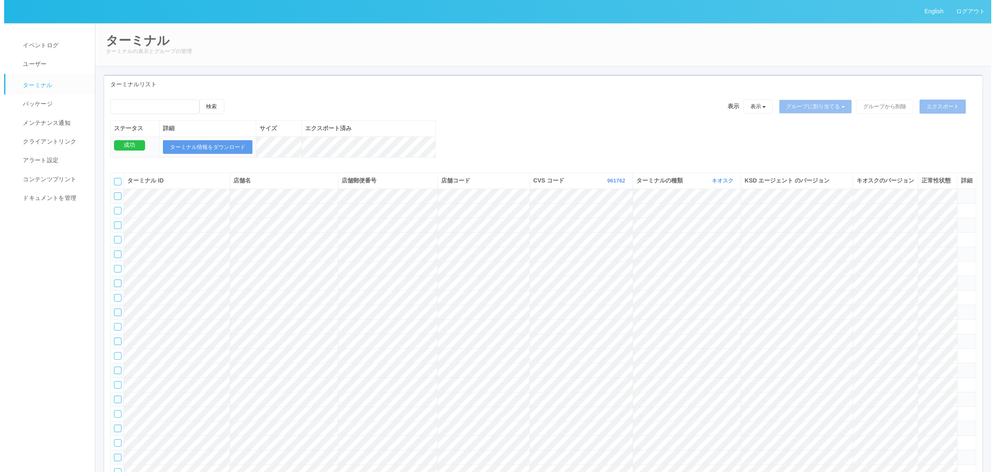
scroll to position [13119, 0]
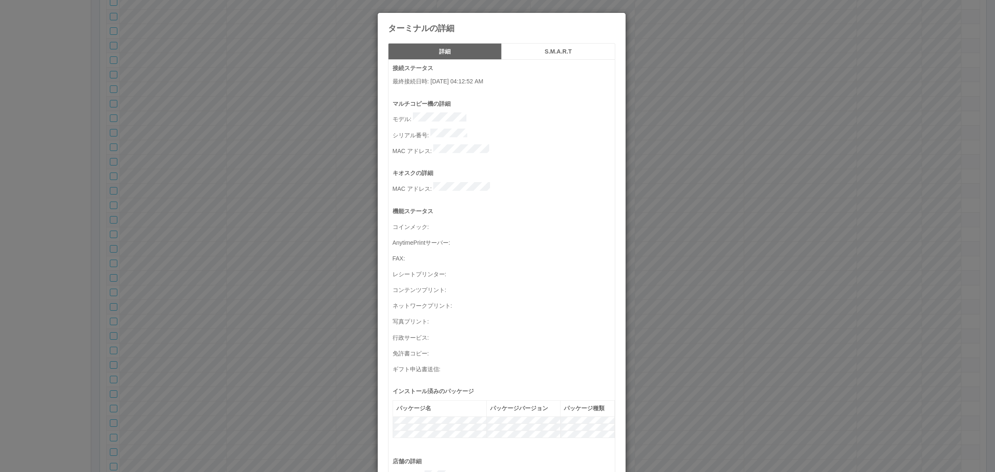
click at [528, 42] on div "詳細 S.M.A.R.T 接続ステータス 最終接続日時 : 08/22/2025 04:12:52 AM マルチコピー機の詳細 モデル : シリアル番号 : …" at bounding box center [502, 393] width 248 height 712
click at [529, 51] on h5 "S.M.A.R.T" at bounding box center [558, 51] width 108 height 6
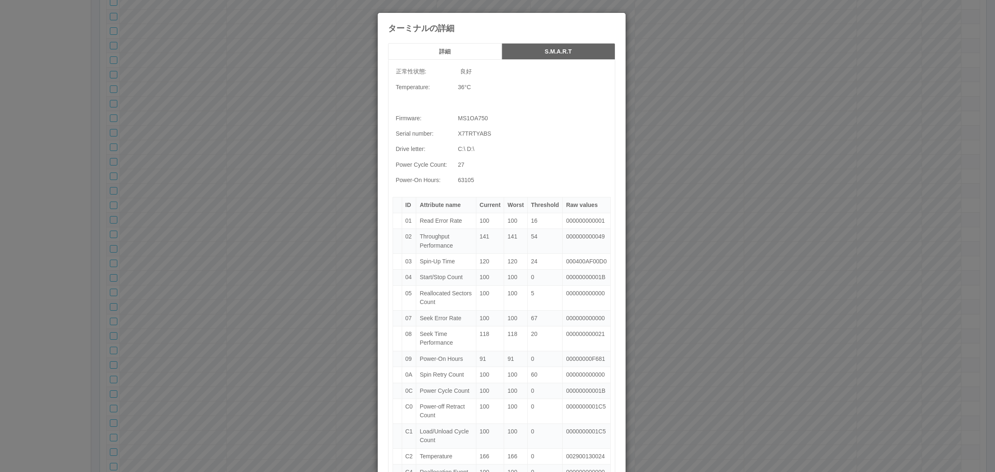
click at [440, 51] on h5 "詳細" at bounding box center [445, 51] width 108 height 6
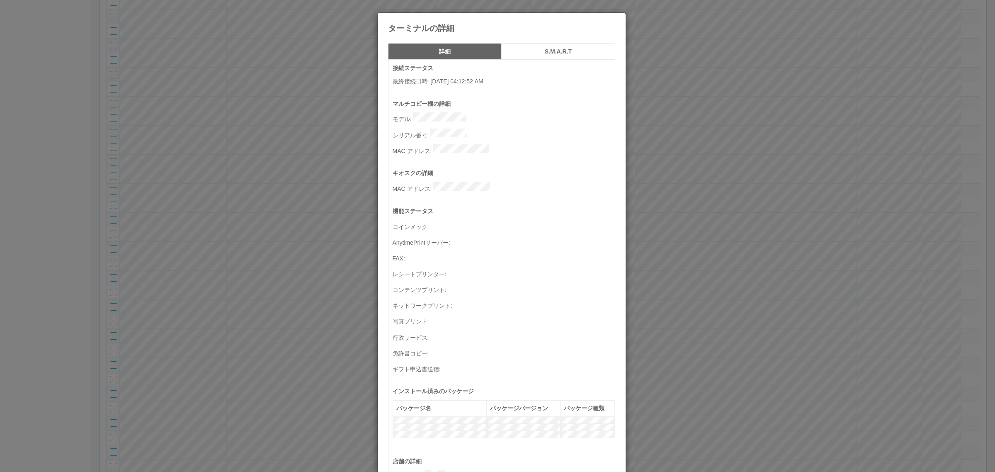
scroll to position [271, 0]
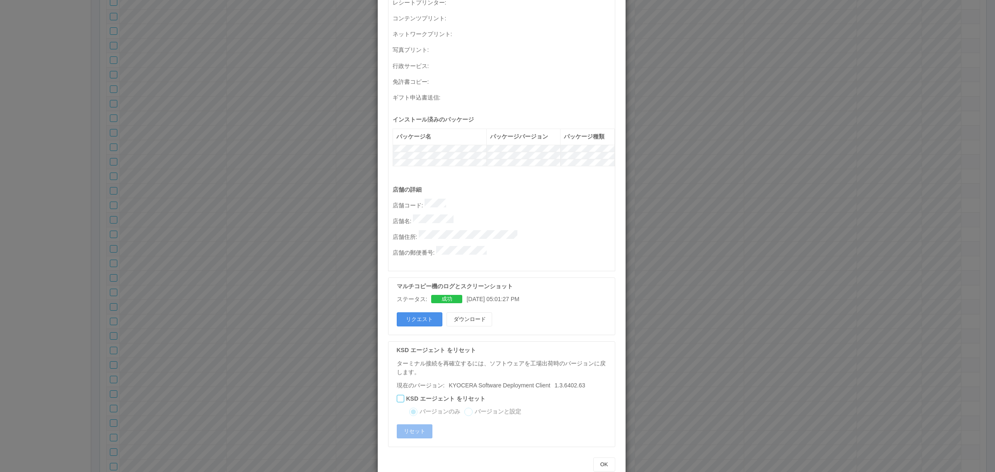
click at [415, 312] on button "リクエスト" at bounding box center [420, 319] width 46 height 14
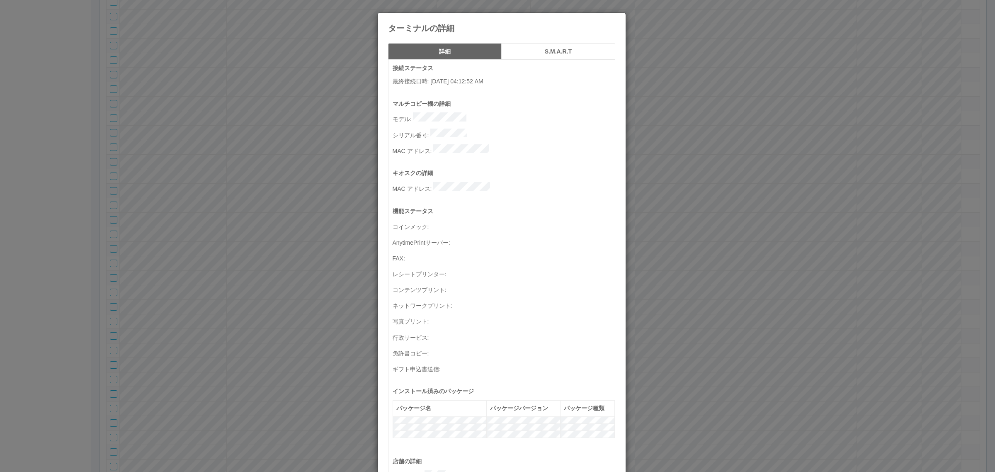
drag, startPoint x: 759, startPoint y: 320, endPoint x: 742, endPoint y: 328, distance: 18.5
click at [759, 320] on div "ターミナルの詳細 詳細 S.M.A.R.T 接続ステータス 最終接続日時 : 08/22/2025 04:12:52 AM マルチコピー機の詳細 モデル : …" at bounding box center [497, 236] width 995 height 472
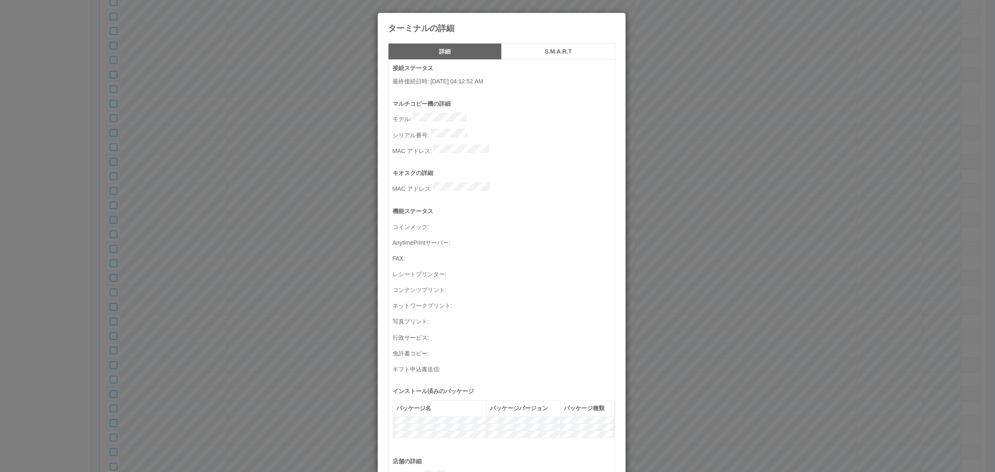
click at [700, 262] on div "ターミナルの詳細 詳細 S.M.A.R.T 接続ステータス 最終接続日時 : 08/22/2025 04:12:52 AM マルチコピー機の詳細 モデル : …" at bounding box center [497, 236] width 995 height 472
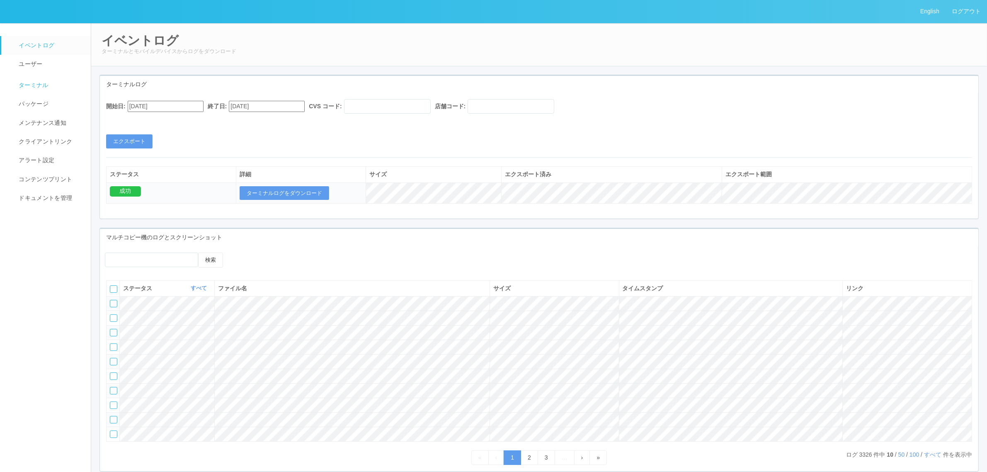
click at [55, 84] on link "ターミナル" at bounding box center [49, 84] width 97 height 21
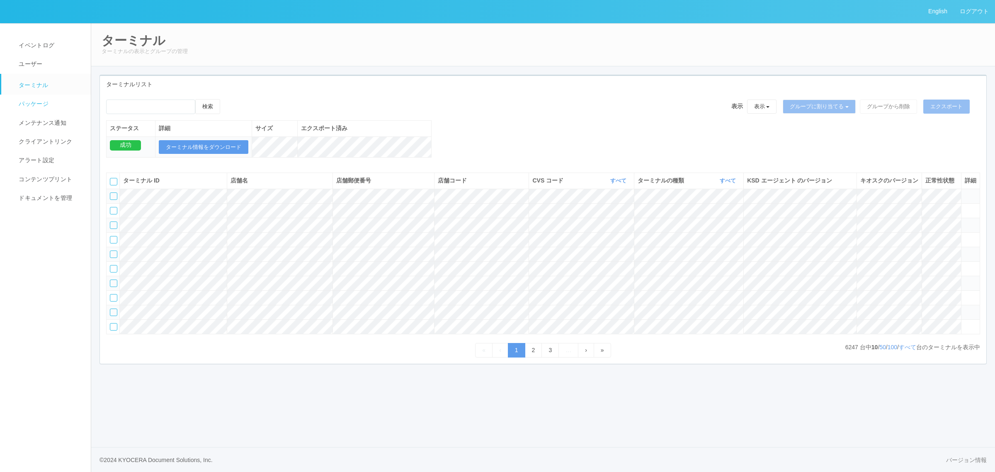
click at [30, 100] on span "パッケージ" at bounding box center [33, 103] width 32 height 7
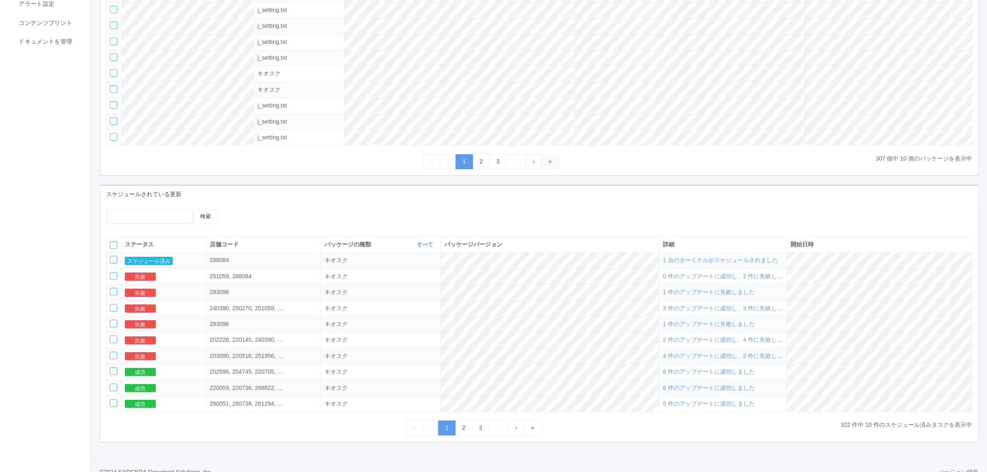
scroll to position [175, 0]
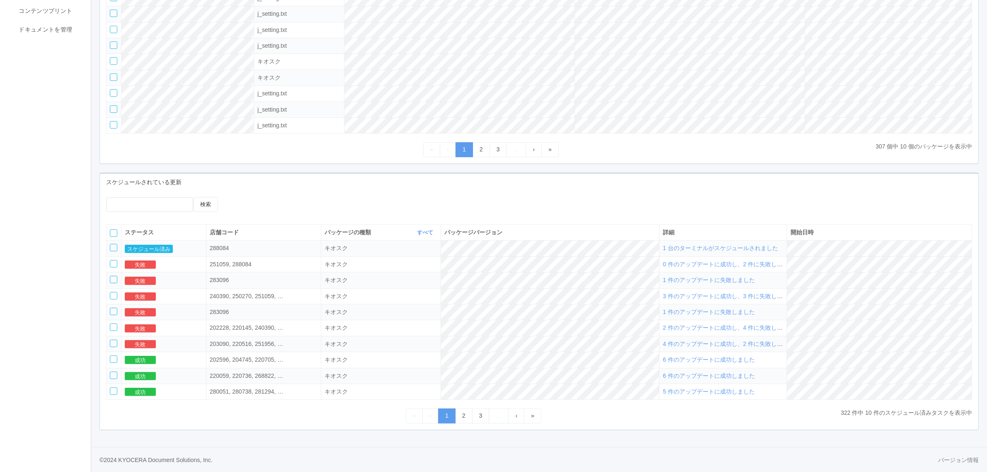
click at [708, 245] on span "1 台のターミナルがスケジュールされました" at bounding box center [720, 248] width 115 height 7
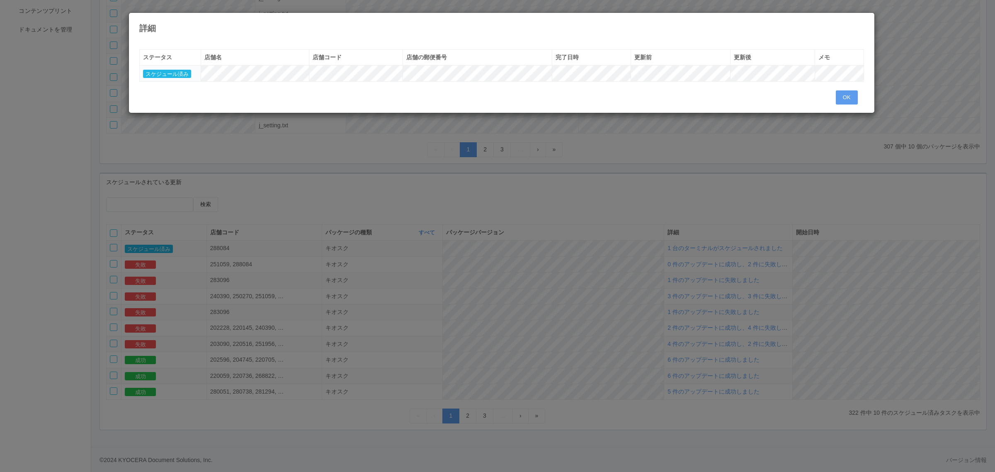
drag, startPoint x: 497, startPoint y: 197, endPoint x: 412, endPoint y: 203, distance: 85.2
click at [496, 197] on div "詳細 « ‹ 1 › » ステータス 店舗名 店舗コード 店舗の郵便番号 完了日時 更新前 更新後 メモ スケジュール済み OK" at bounding box center [497, 236] width 995 height 472
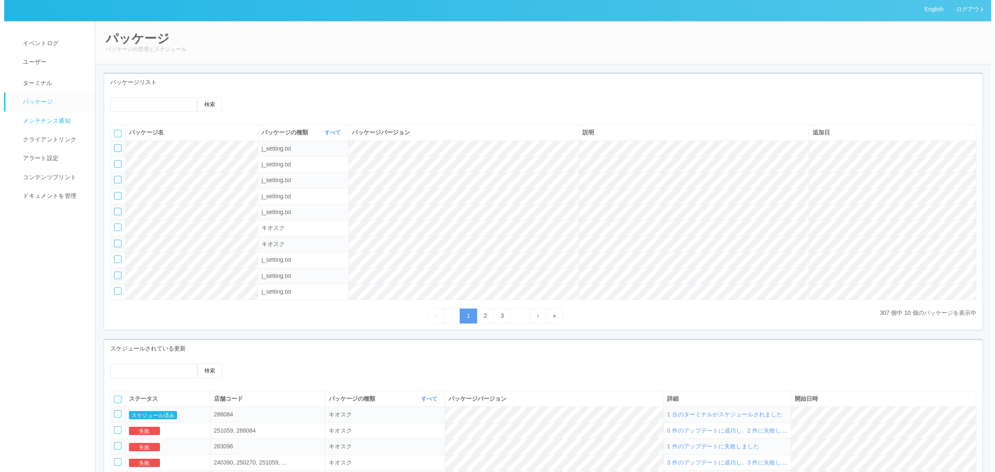
scroll to position [0, 0]
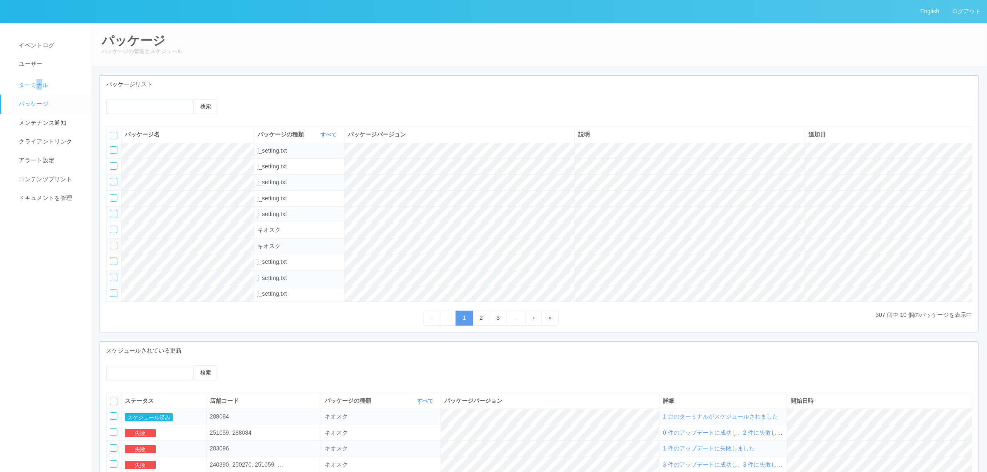
click at [39, 92] on link "ターミナル" at bounding box center [49, 84] width 97 height 21
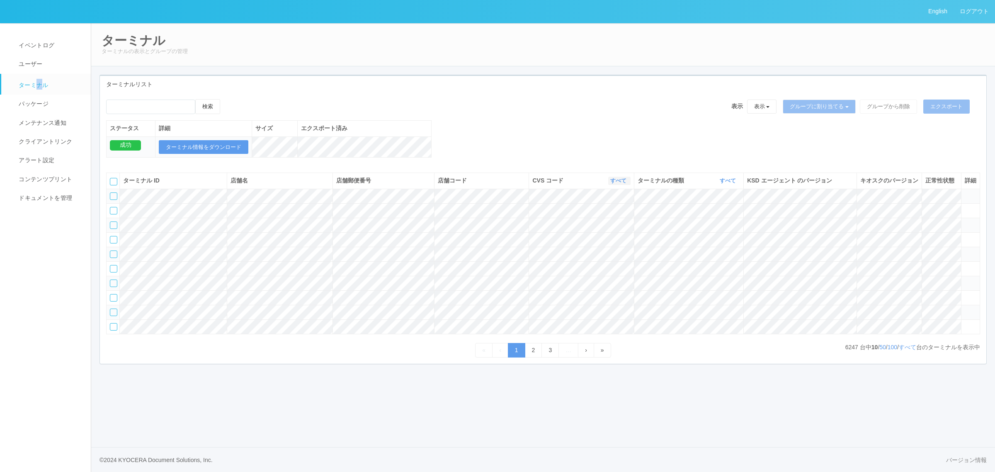
click at [610, 184] on link "すべて" at bounding box center [619, 180] width 18 height 6
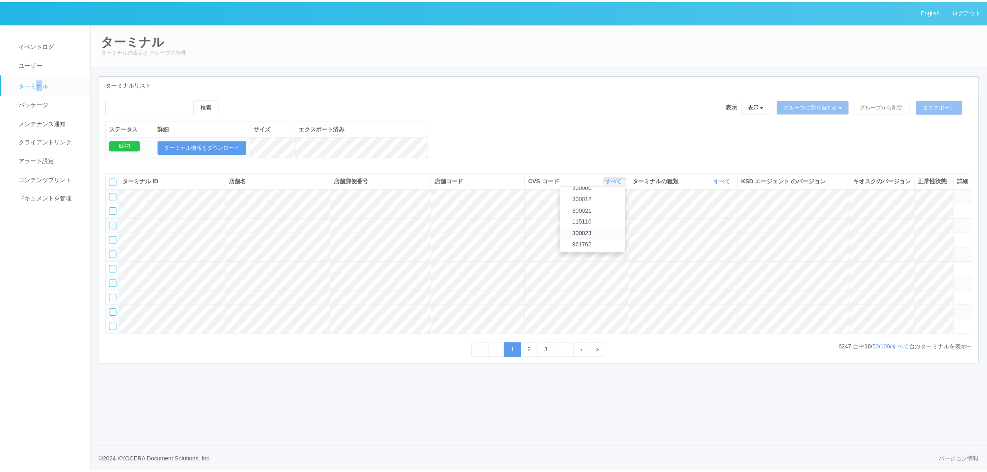
scroll to position [357, 0]
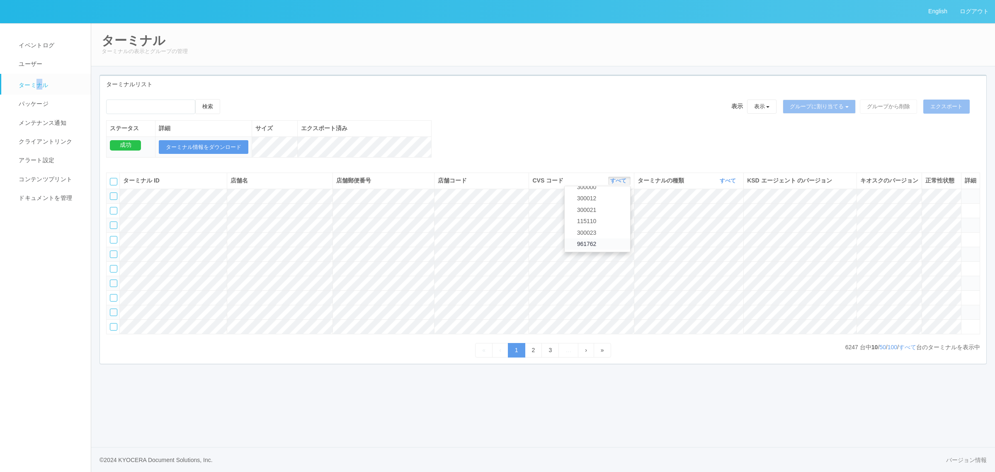
click at [600, 250] on link "961762" at bounding box center [597, 243] width 65 height 11
click at [722, 184] on link "すべて" at bounding box center [729, 180] width 18 height 6
click at [644, 152] on div "検索 表示 表示 すべてのターミナル 未割り当てのターミナル グループを追加 グループ名を編集 アーカイブ済みのターミナル グループに割り当てる グループを追…" at bounding box center [543, 132] width 886 height 67
click at [712, 185] on div "ターミナルの種類 すべて 表示 すべて キオスク マルチコピー機" at bounding box center [688, 180] width 102 height 9
click at [725, 184] on link "すべて" at bounding box center [729, 180] width 18 height 6
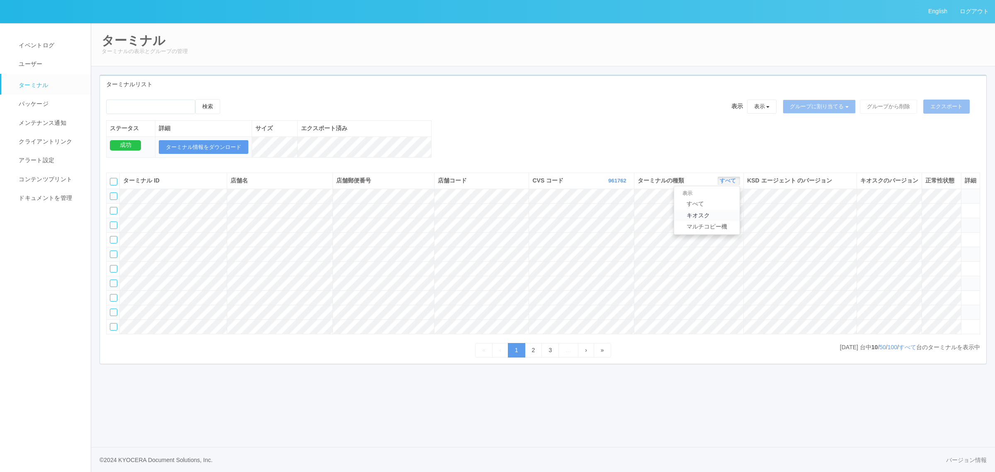
click at [724, 221] on link "キオスク" at bounding box center [706, 215] width 65 height 11
click at [908, 350] on link "すべて" at bounding box center [907, 347] width 17 height 7
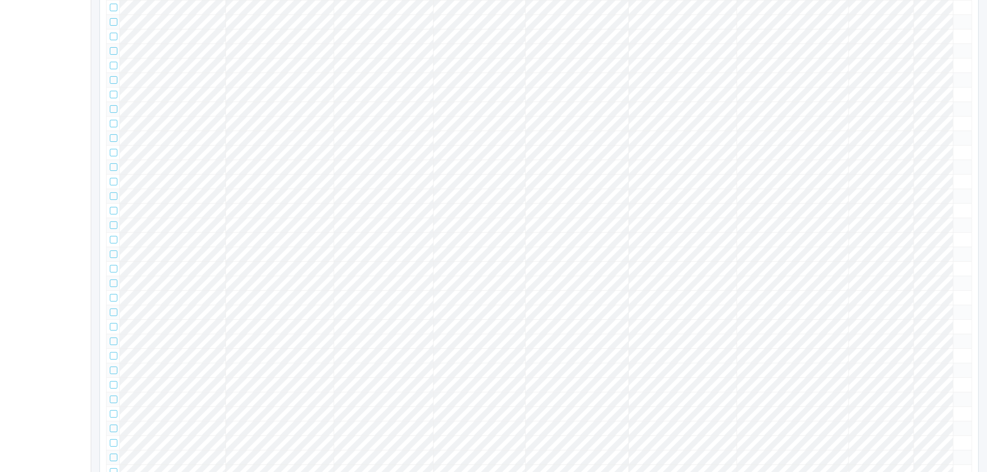
scroll to position [15141, 0]
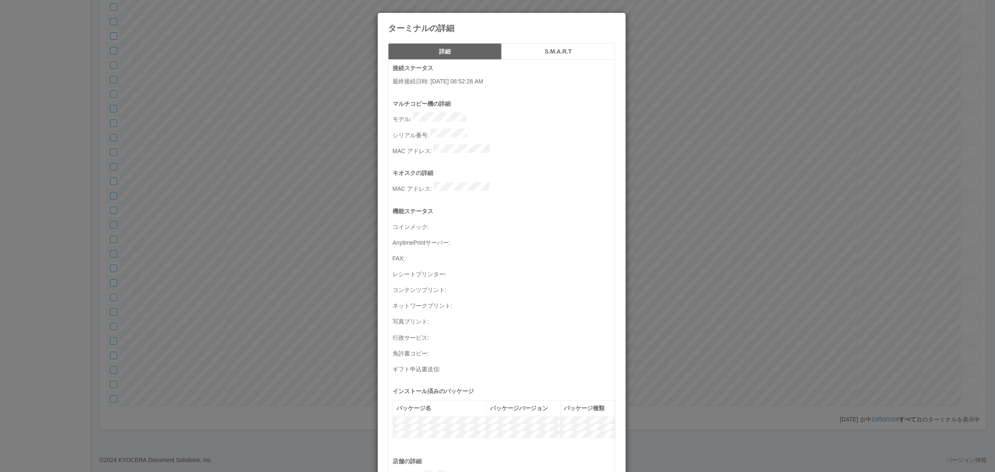
drag, startPoint x: 239, startPoint y: 221, endPoint x: 199, endPoint y: 224, distance: 39.5
click at [239, 221] on div "ターミナルの詳細 詳細 S.M.A.R.T 接続ステータス 最終接続日時 : 08/22/2025 08:52:28 AM マルチコピー機の詳細 モデル : …" at bounding box center [497, 236] width 995 height 472
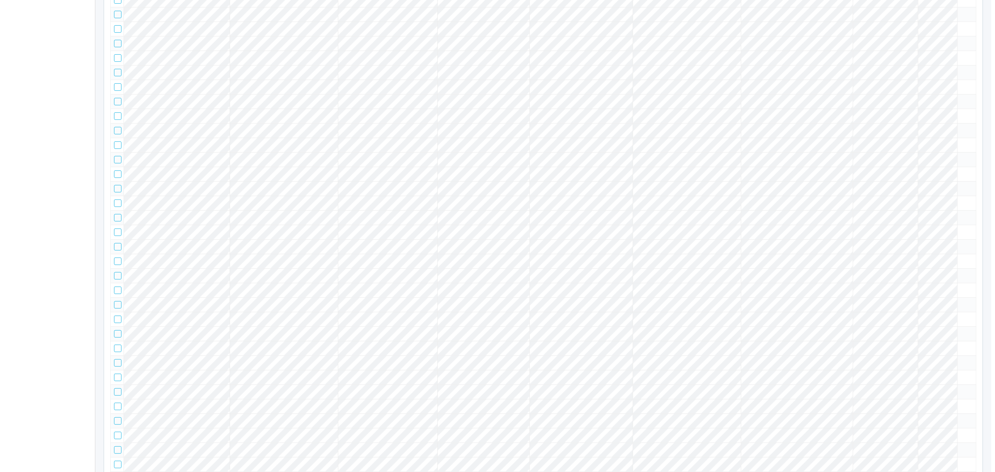
scroll to position [0, 0]
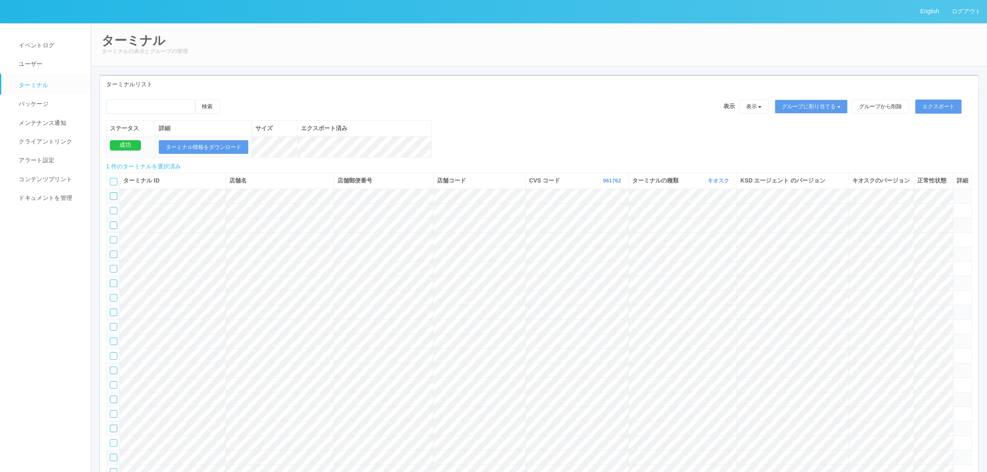
click at [228, 99] on icon at bounding box center [228, 99] width 0 height 0
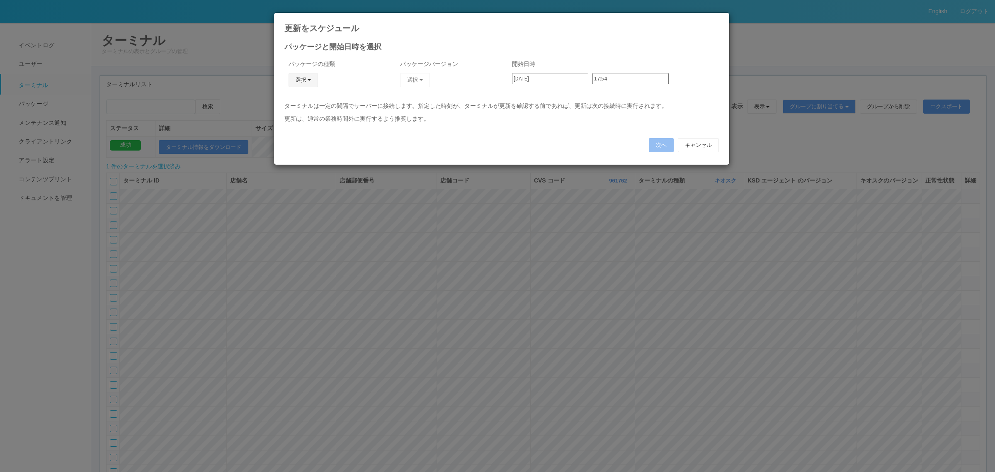
click at [313, 75] on button "選択" at bounding box center [303, 80] width 30 height 14
click at [303, 116] on link "キオスク" at bounding box center [290, 115] width 65 height 13
click at [416, 79] on button "選択" at bounding box center [415, 80] width 30 height 14
drag, startPoint x: 371, startPoint y: 104, endPoint x: 438, endPoint y: 96, distance: 67.6
click at [371, 104] on link "2.1.5218" at bounding box center [395, 103] width 82 height 13
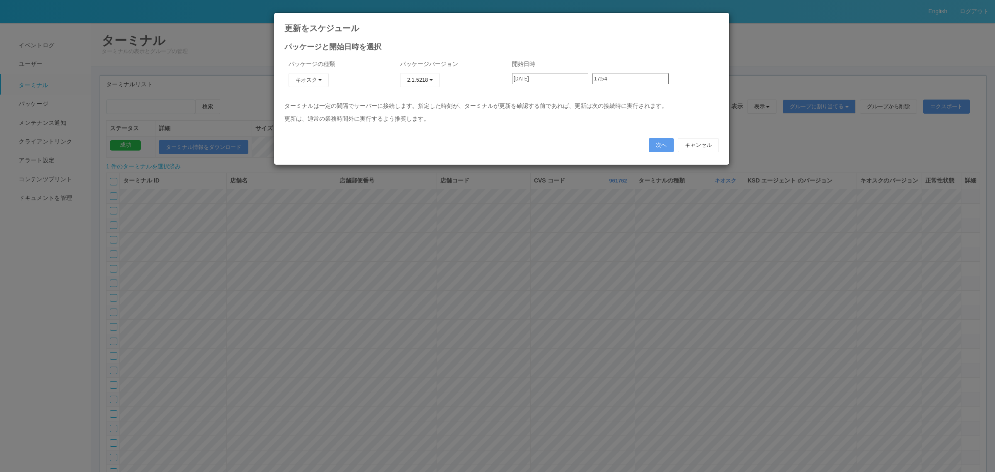
click at [560, 76] on input "2025/08/22" at bounding box center [550, 78] width 76 height 11
click at [519, 467] on div "24" at bounding box center [521, 471] width 14 height 8
type input "2025/08/24"
click at [600, 75] on input "17:54" at bounding box center [630, 78] width 76 height 11
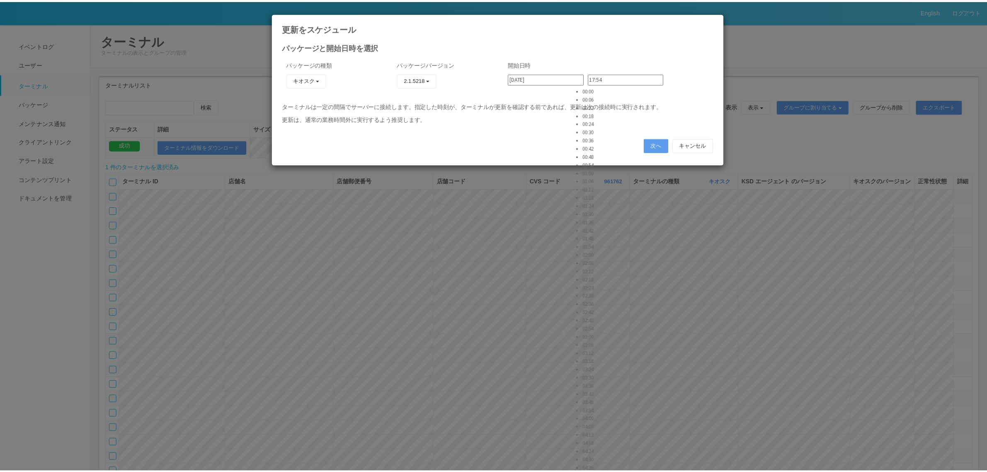
scroll to position [2653, 0]
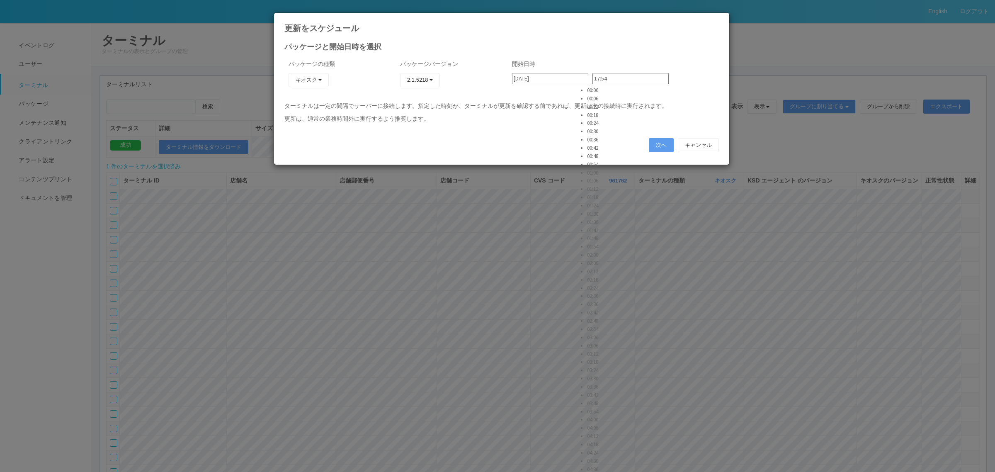
type input "21:30"
click at [659, 143] on button "次へ" at bounding box center [661, 145] width 25 height 14
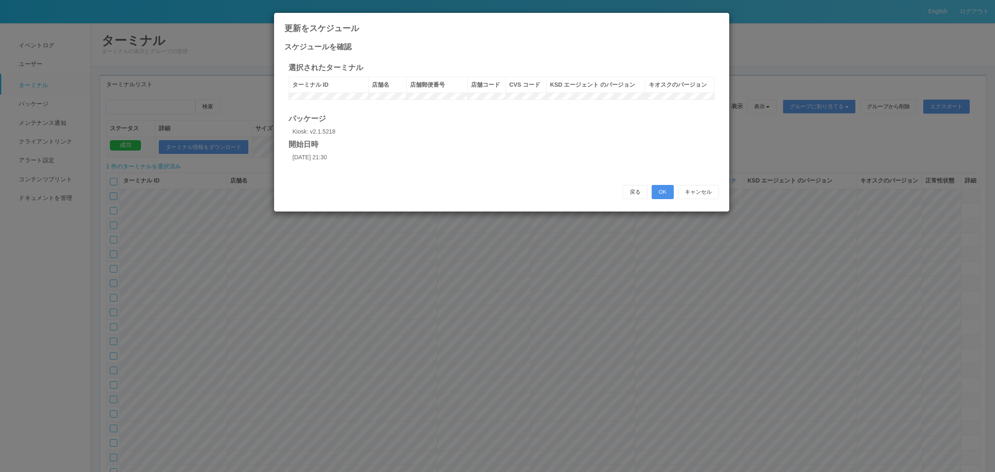
click at [668, 199] on button "OK" at bounding box center [663, 192] width 22 height 14
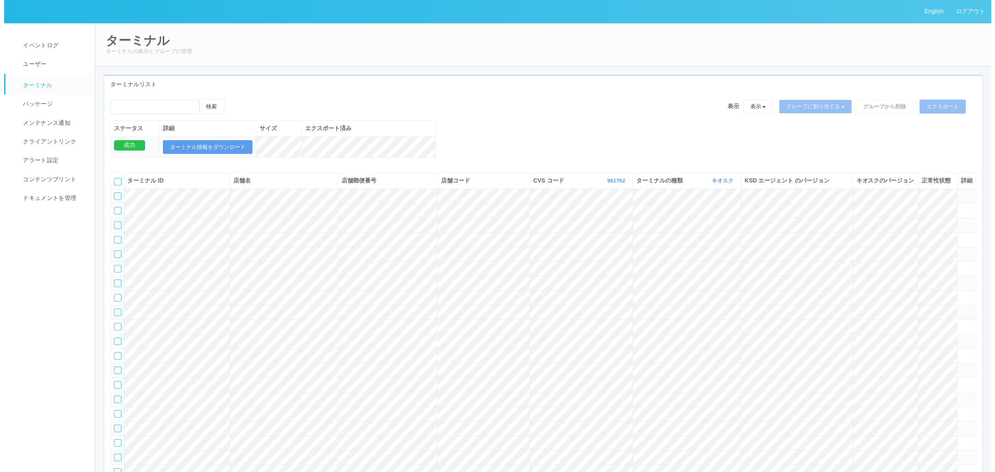
scroll to position [18331, 0]
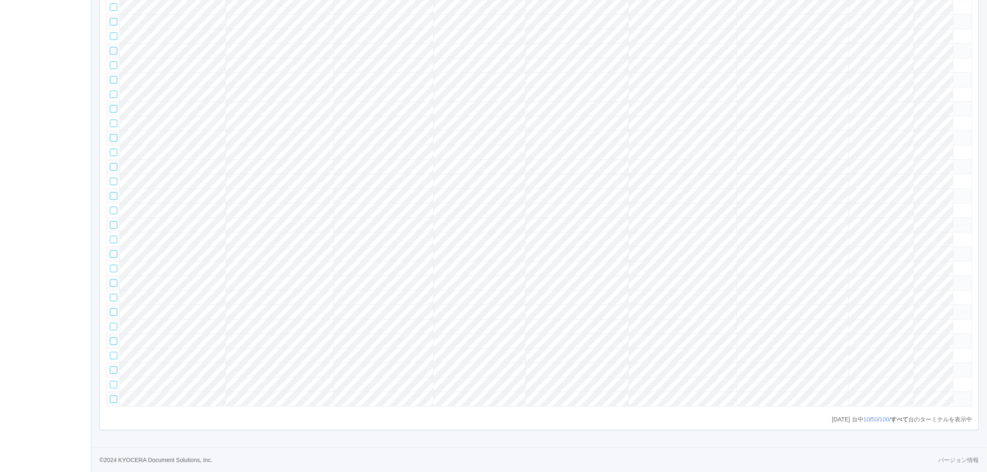
click at [114, 199] on div at bounding box center [113, 195] width 7 height 7
click at [850, 203] on tr at bounding box center [539, 195] width 865 height 15
click at [957, 192] on icon at bounding box center [957, 192] width 0 height 0
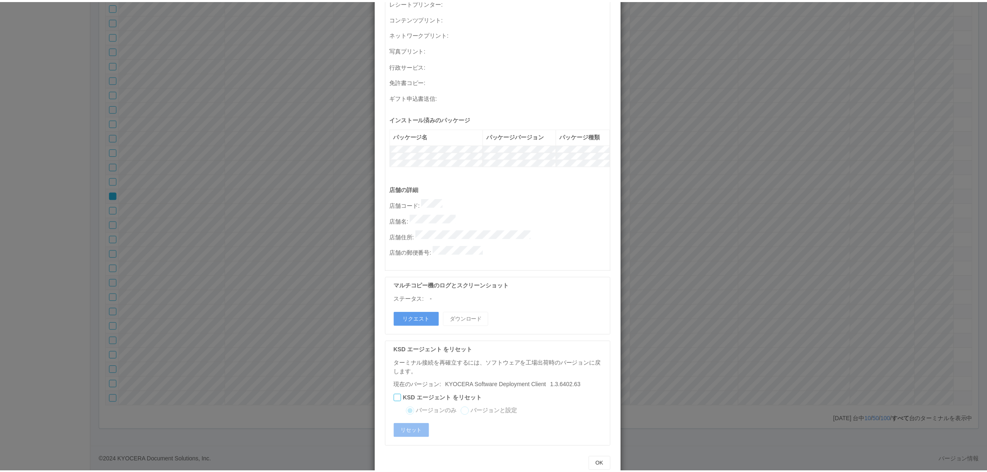
scroll to position [0, 0]
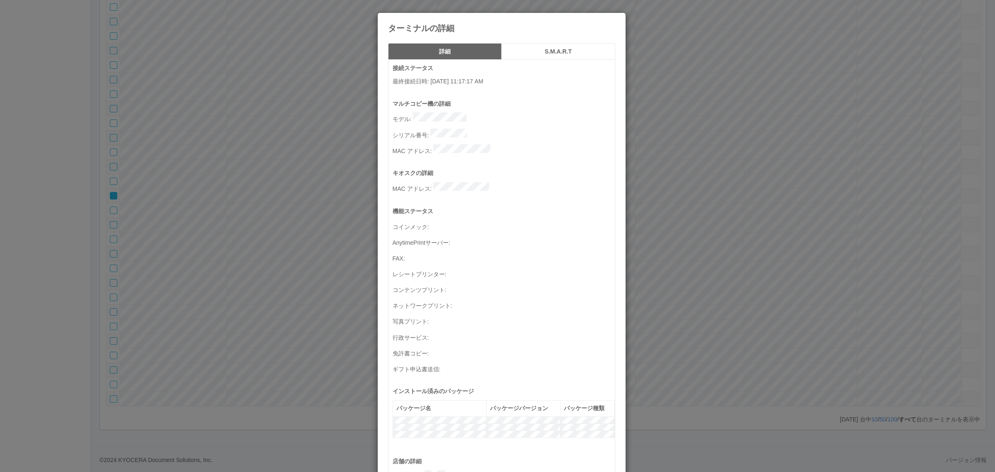
click at [311, 239] on div "ターミナルの詳細 詳細 S.M.A.R.T 接続ステータス 最終接続日時 : 08/22/2025 11:17:17 AM マルチコピー機の詳細 モデル : …" at bounding box center [497, 236] width 995 height 472
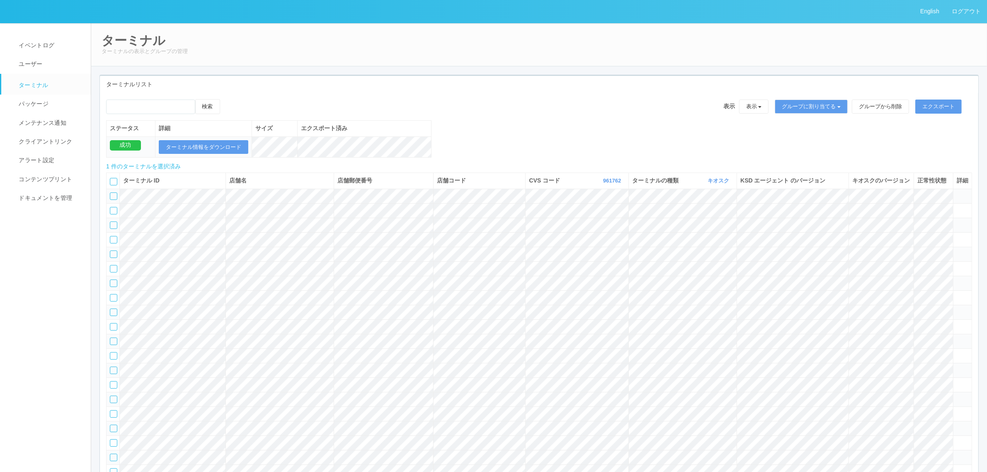
click at [228, 99] on icon at bounding box center [228, 99] width 0 height 0
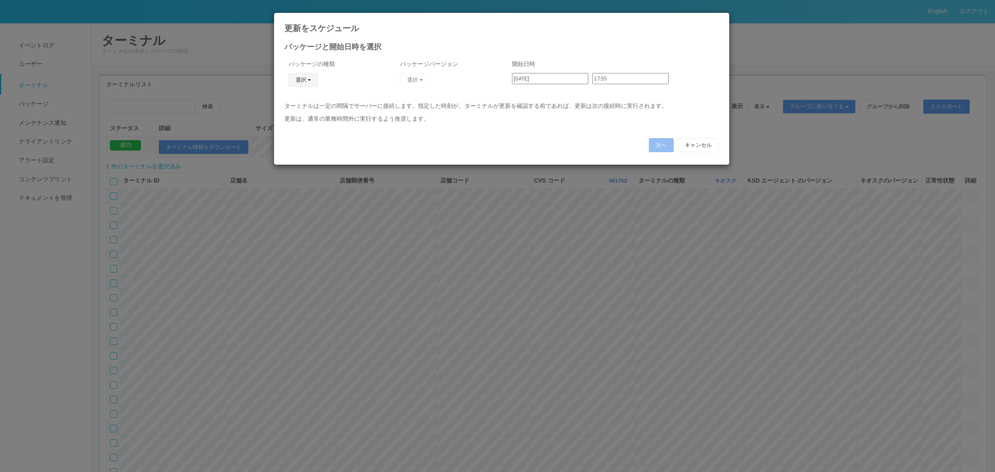
click at [301, 76] on button "選択" at bounding box center [303, 80] width 30 height 14
click at [302, 116] on link "キオスク" at bounding box center [290, 115] width 65 height 13
click at [421, 74] on button "選択" at bounding box center [415, 80] width 30 height 14
drag, startPoint x: 405, startPoint y: 102, endPoint x: 417, endPoint y: 99, distance: 12.5
click at [407, 102] on link "2.1.5218" at bounding box center [395, 103] width 82 height 13
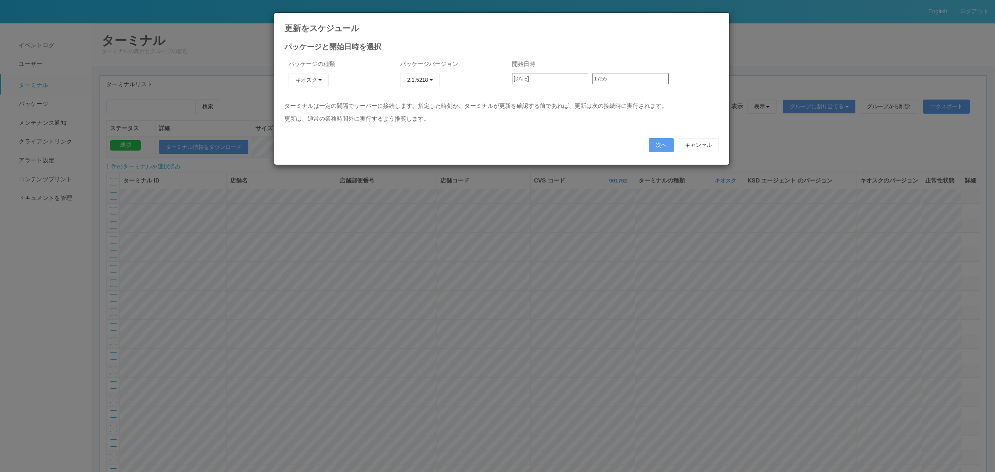
click at [540, 81] on input "2025/08/22" at bounding box center [550, 78] width 76 height 11
drag, startPoint x: 528, startPoint y: 165, endPoint x: 562, endPoint y: 128, distance: 49.6
click at [528, 471] on div "25" at bounding box center [521, 481] width 14 height 8
type input "2025/08/25"
click at [615, 78] on input "17:55" at bounding box center [630, 78] width 76 height 11
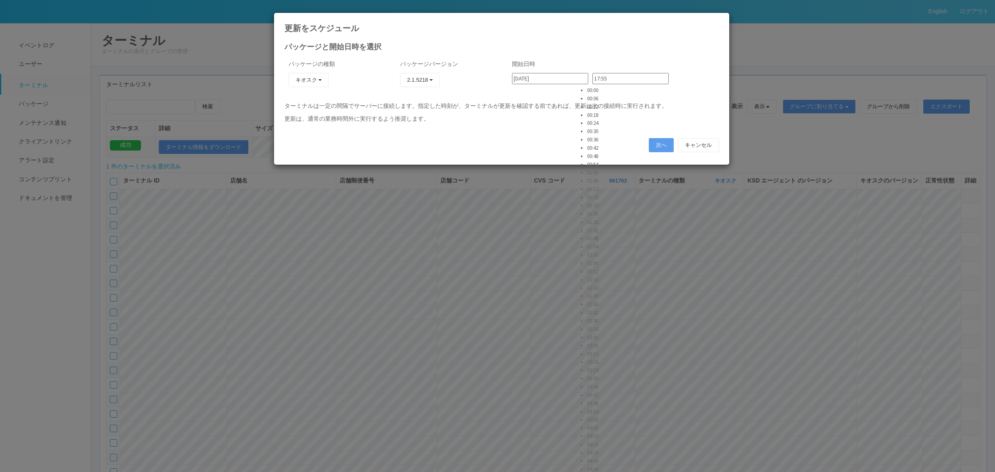
click at [603, 95] on li "00:00" at bounding box center [597, 90] width 21 height 8
type input "00:00"
click at [656, 143] on button "次へ" at bounding box center [661, 145] width 25 height 14
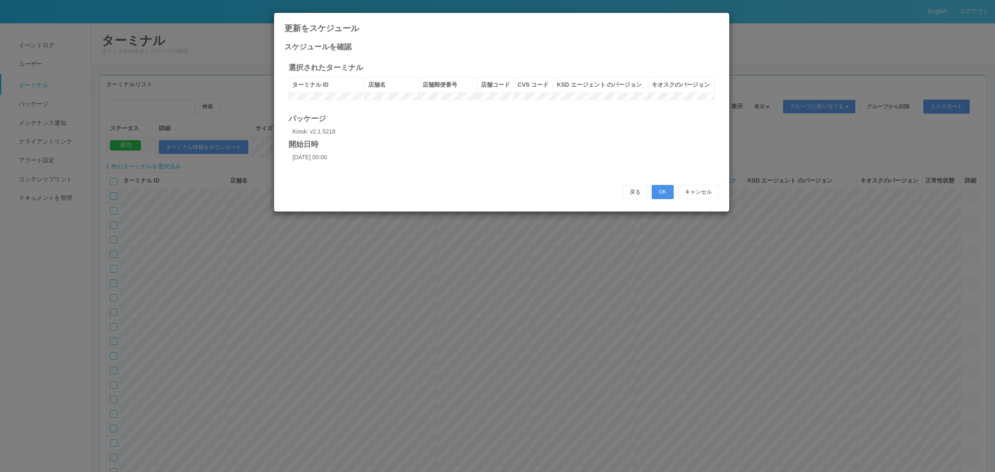
click at [664, 199] on button "OK" at bounding box center [663, 192] width 22 height 14
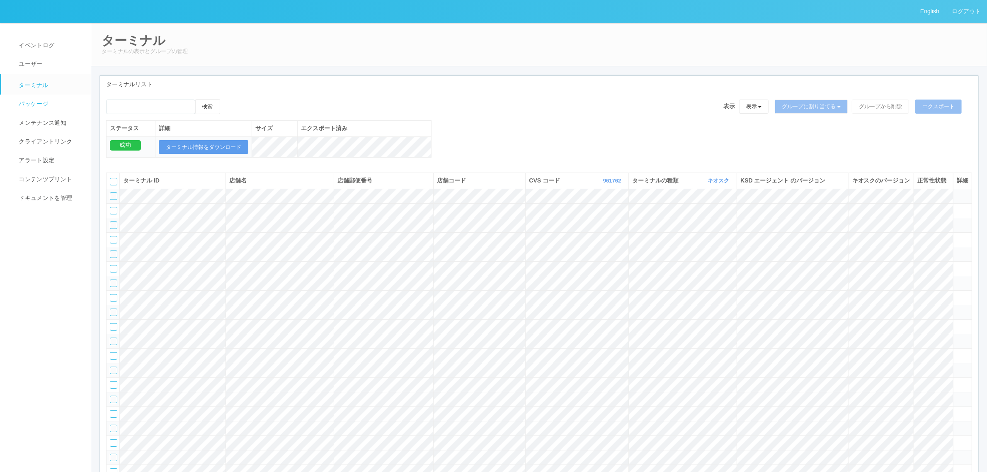
click at [35, 104] on span "パッケージ" at bounding box center [33, 103] width 32 height 7
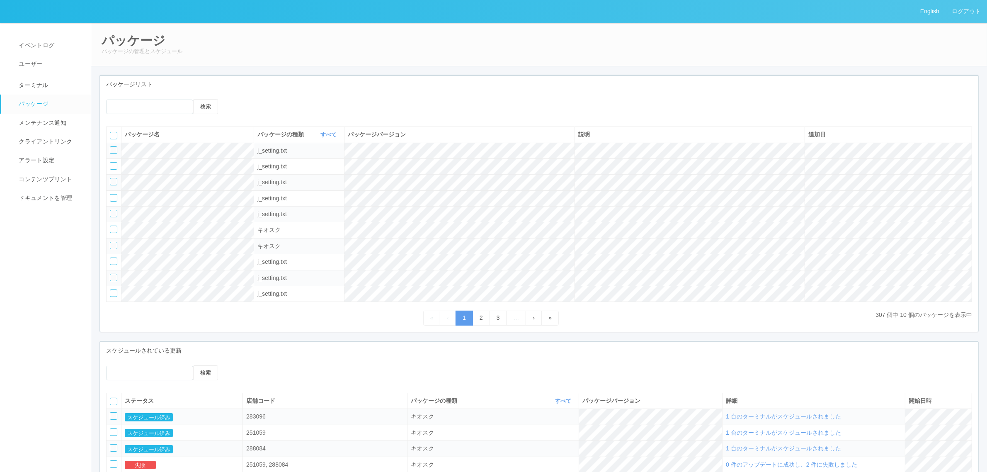
scroll to position [76, 0]
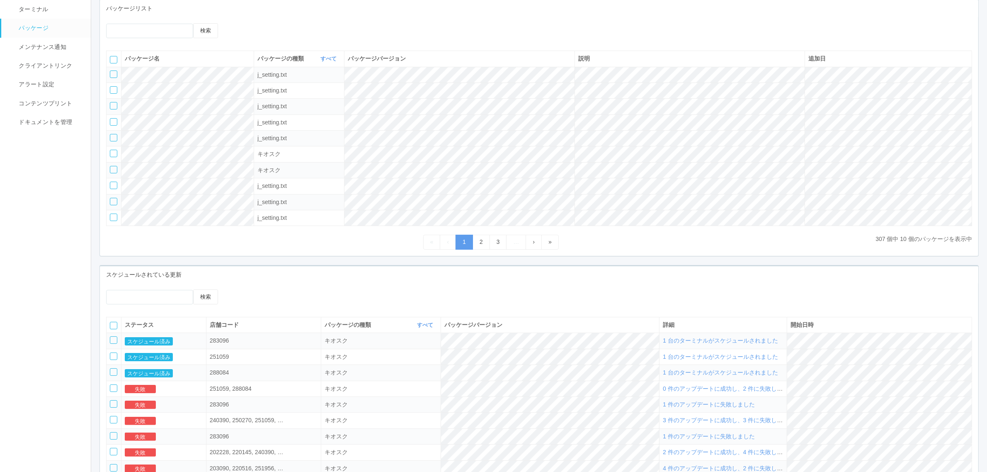
click at [713, 344] on span "1 台のターミナルがスケジュールされました" at bounding box center [720, 340] width 115 height 7
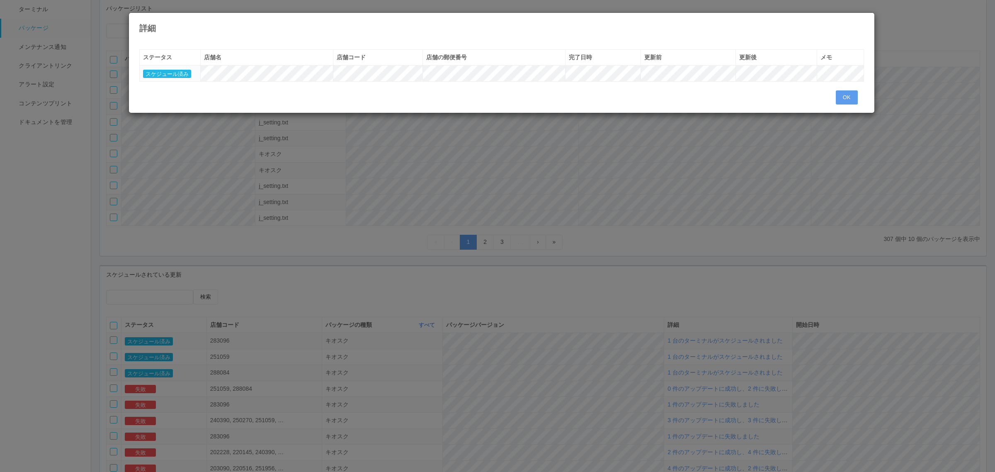
click at [628, 347] on div "詳細 « ‹ 1 › » ステータス 店舗名 店舗コード 店舗の郵便番号 完了日時 更新前 更新後 メモ スケジュール済み OK" at bounding box center [497, 236] width 995 height 472
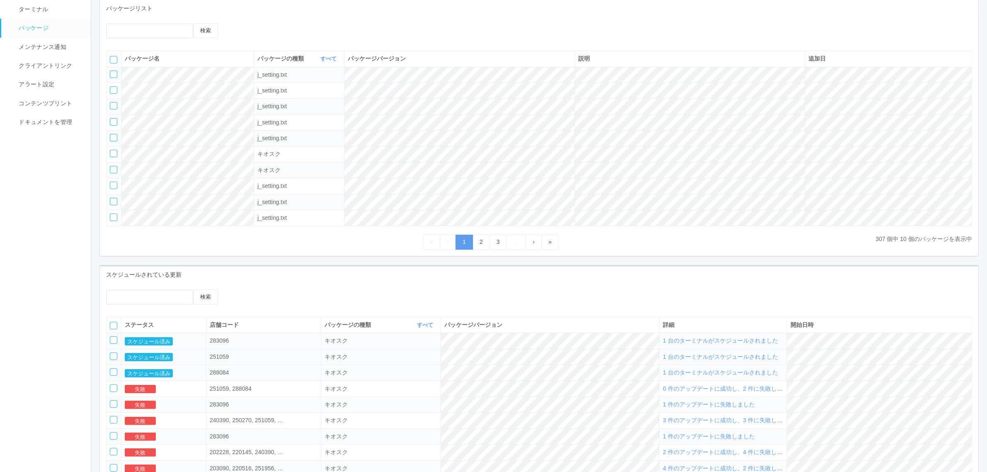
click at [706, 360] on span "1 台のターミナルがスケジュールされました" at bounding box center [720, 356] width 115 height 7
click at [768, 360] on span "1 台のターミナルがスケジュールされました" at bounding box center [720, 356] width 115 height 7
drag, startPoint x: 540, startPoint y: 351, endPoint x: 536, endPoint y: 350, distance: 4.2
click at [437, 345] on div "キオスク" at bounding box center [381, 340] width 113 height 9
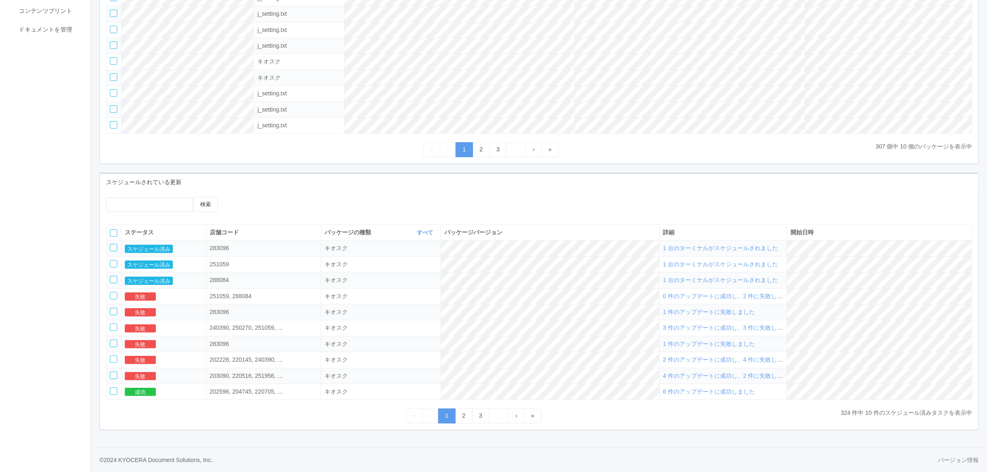
scroll to position [175, 0]
click at [730, 280] on span "1 台のターミナルがスケジュールされました" at bounding box center [720, 279] width 115 height 7
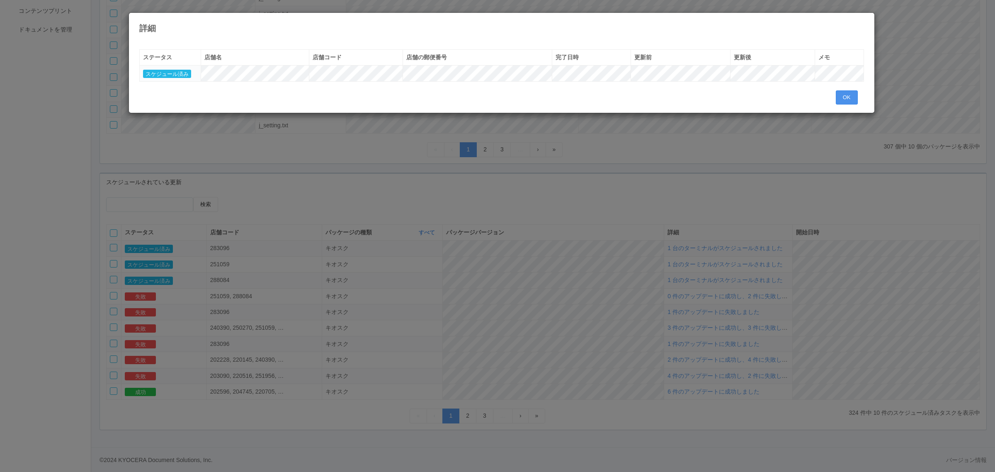
click at [844, 96] on button "OK" at bounding box center [847, 97] width 22 height 14
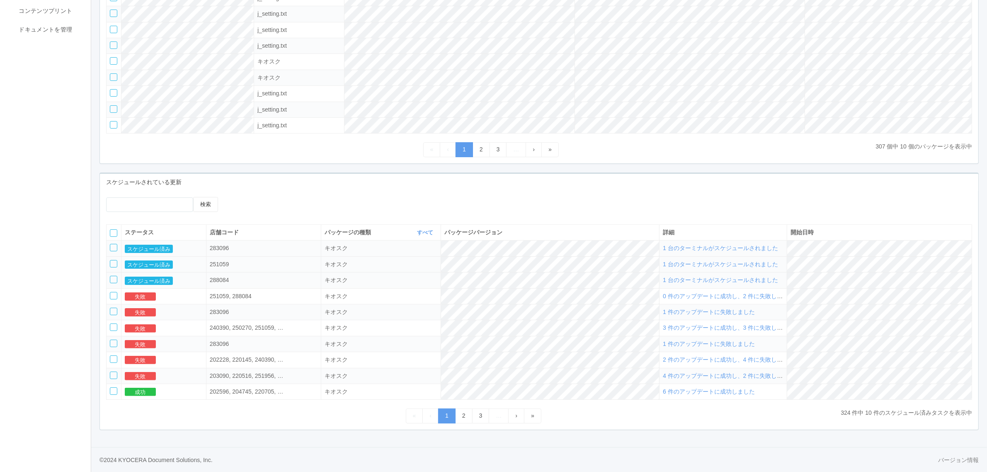
click at [751, 261] on span "1 台のターミナルがスケジュールされました" at bounding box center [720, 264] width 115 height 7
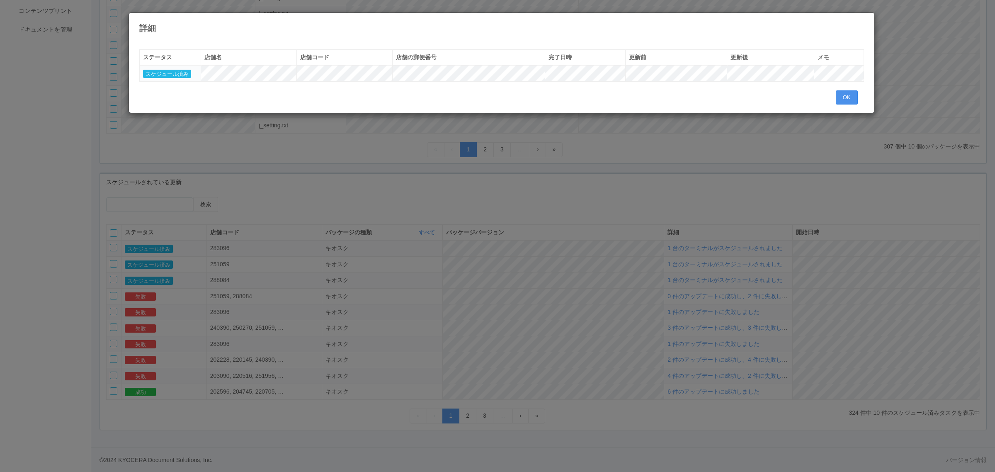
click at [847, 98] on button "OK" at bounding box center [847, 97] width 22 height 14
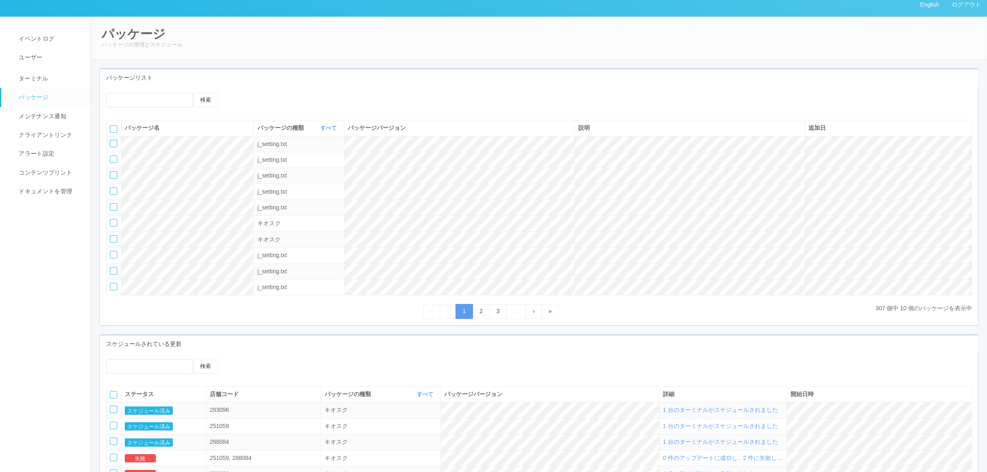
scroll to position [0, 0]
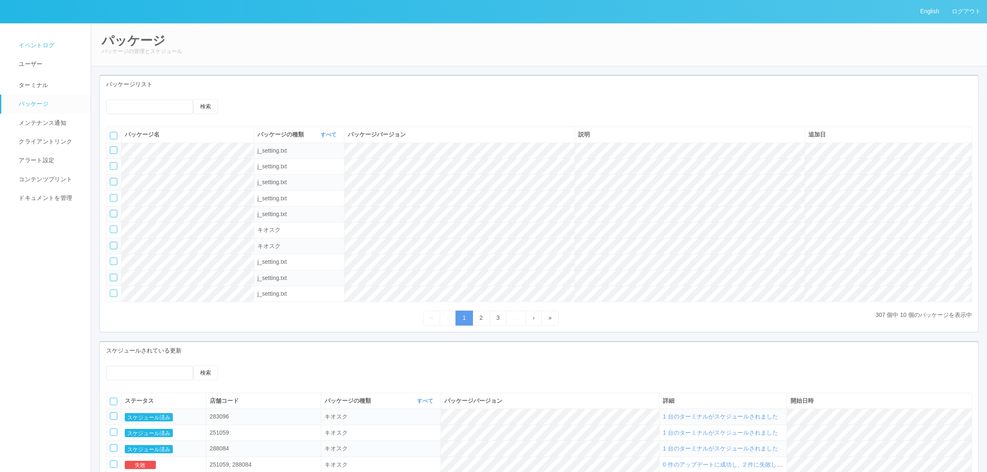
click at [50, 38] on link "イベントログ" at bounding box center [49, 45] width 97 height 19
